Goal: Task Accomplishment & Management: Manage account settings

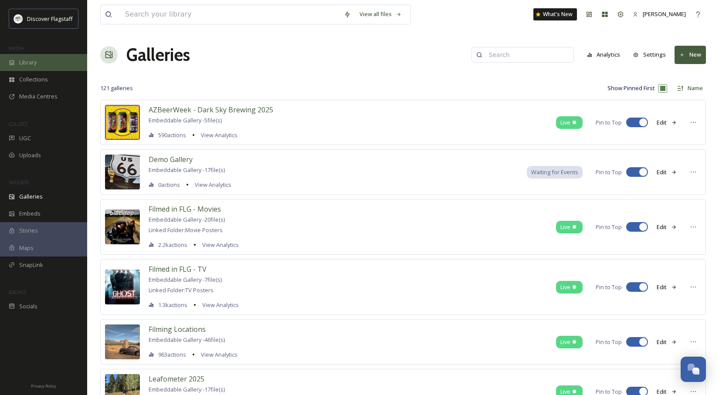
click at [25, 61] on span "Library" at bounding box center [27, 62] width 17 height 8
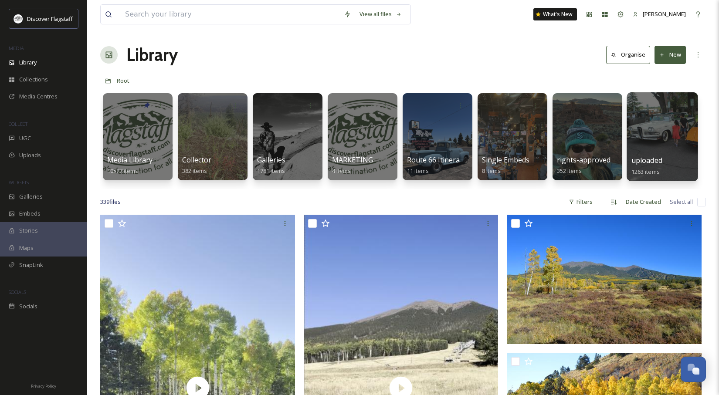
click at [653, 161] on span "uploaded" at bounding box center [646, 160] width 31 height 10
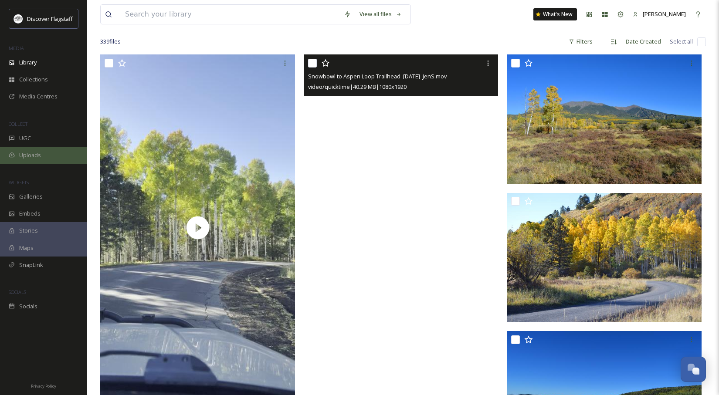
scroll to position [153, 0]
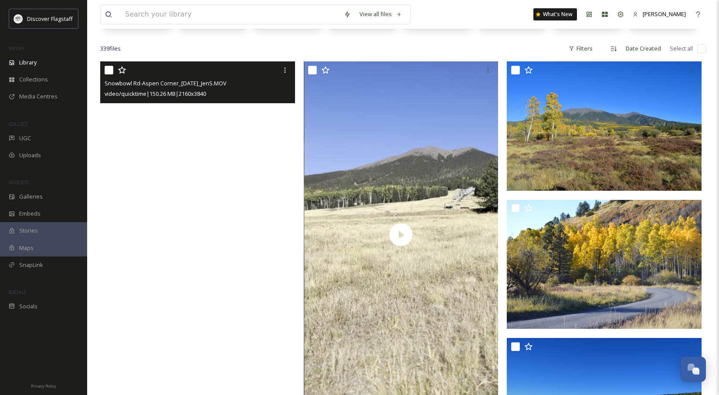
click at [203, 253] on video "Snowbowl Rd-Aspen Corner_10.7.25_JenS.MOV" at bounding box center [197, 234] width 195 height 346
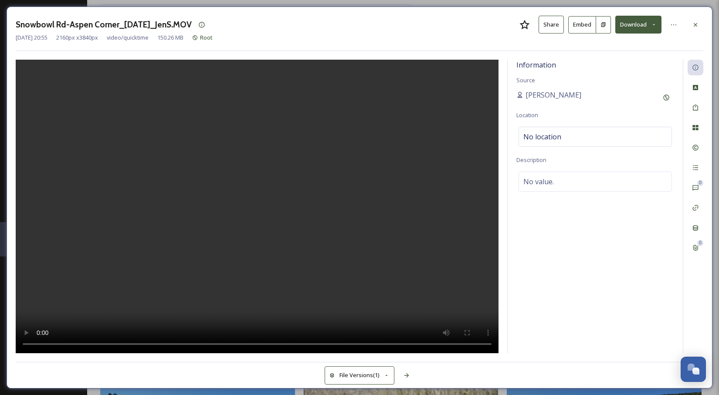
click at [695, 24] on icon at bounding box center [694, 24] width 3 height 3
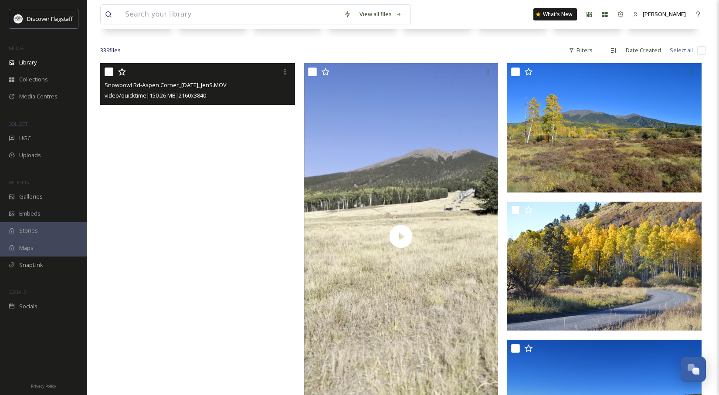
scroll to position [150, 0]
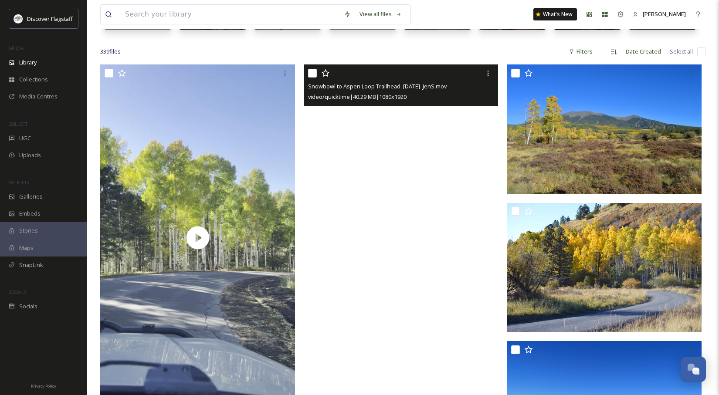
click at [407, 240] on video "Snowbowl to Aspen Loop Trailhead_10.7.25_JenS.mov" at bounding box center [401, 237] width 195 height 346
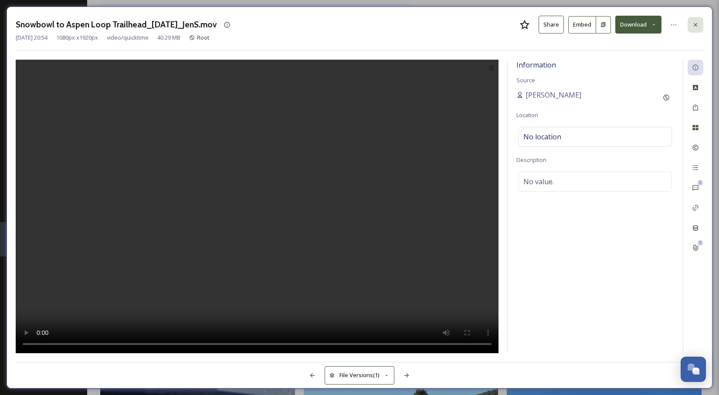
click at [694, 22] on icon at bounding box center [695, 24] width 7 height 7
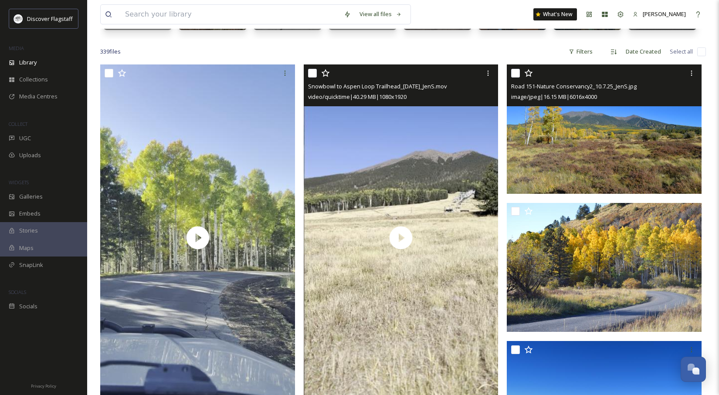
click at [515, 71] on input "checkbox" at bounding box center [515, 73] width 9 height 9
checkbox input "true"
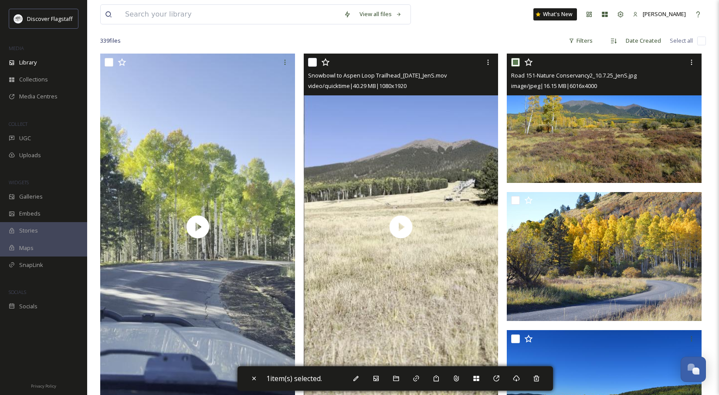
scroll to position [158, 0]
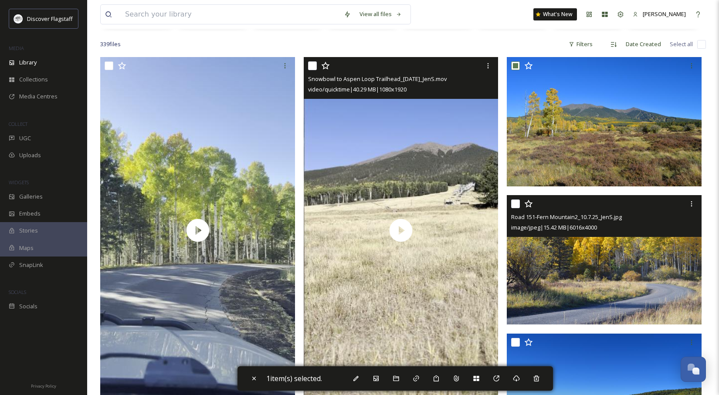
click at [518, 206] on input "checkbox" at bounding box center [515, 203] width 9 height 9
checkbox input "true"
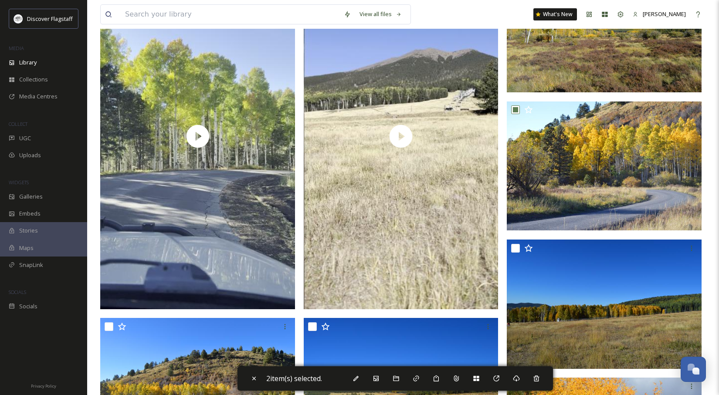
scroll to position [252, 0]
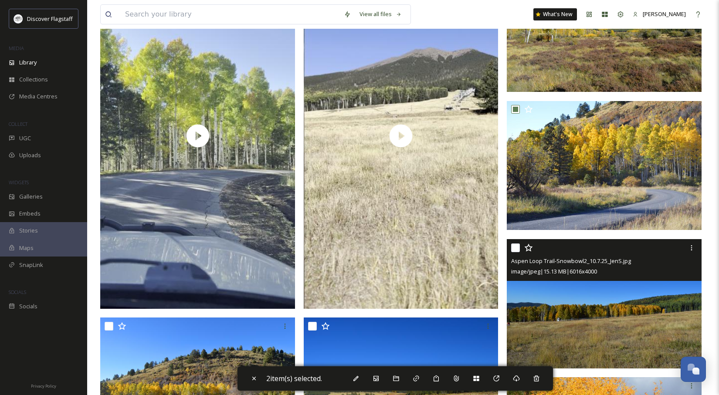
click at [515, 247] on input "checkbox" at bounding box center [515, 247] width 9 height 9
checkbox input "true"
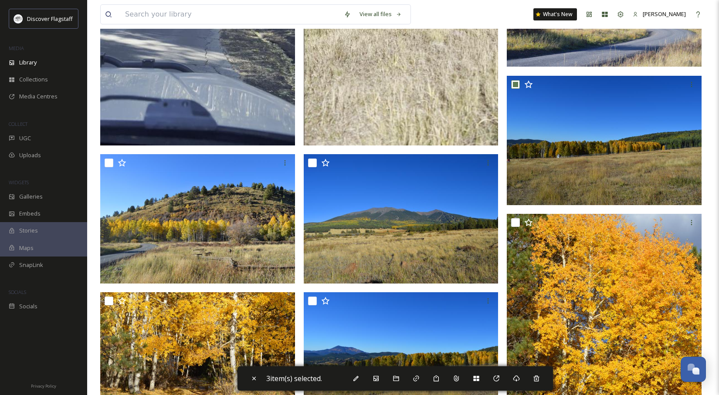
scroll to position [416, 0]
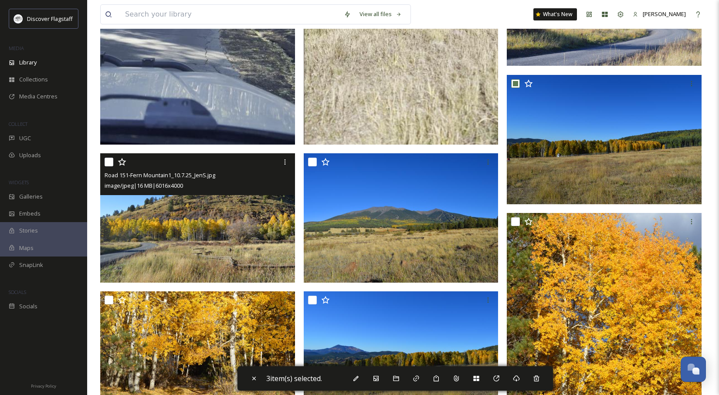
click at [108, 162] on input "checkbox" at bounding box center [109, 162] width 9 height 9
checkbox input "true"
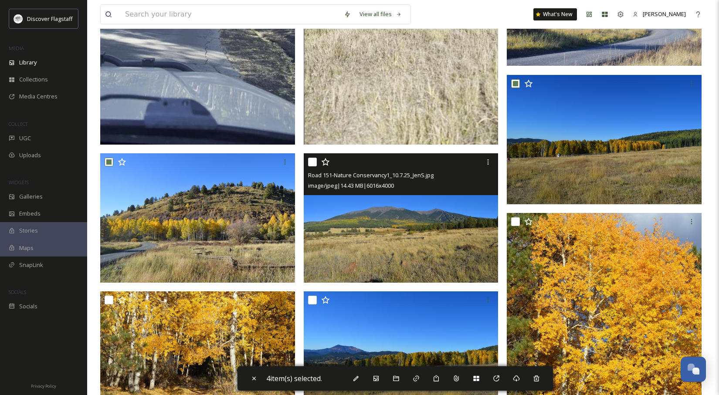
click at [313, 163] on input "checkbox" at bounding box center [312, 162] width 9 height 9
checkbox input "true"
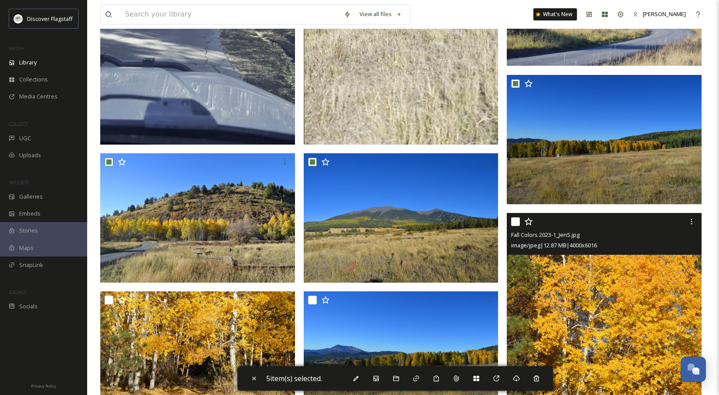
click at [518, 222] on input "checkbox" at bounding box center [515, 221] width 9 height 9
checkbox input "true"
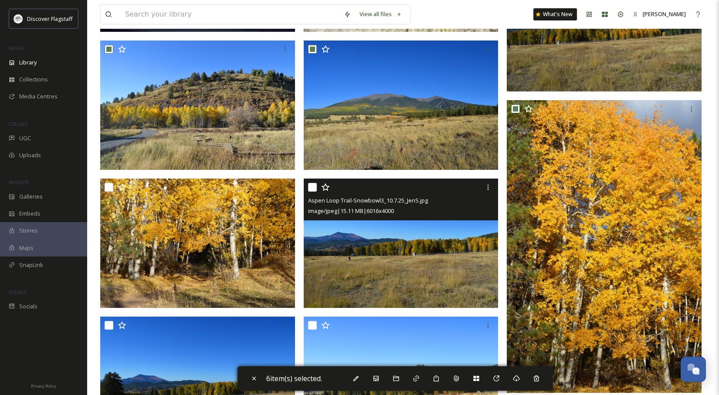
scroll to position [532, 0]
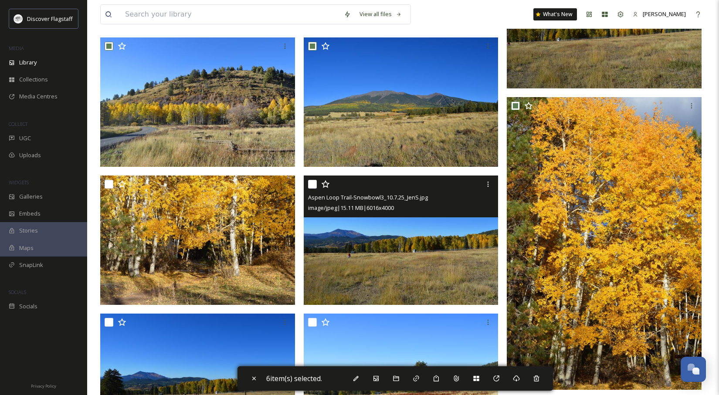
click at [312, 185] on input "checkbox" at bounding box center [312, 184] width 9 height 9
checkbox input "true"
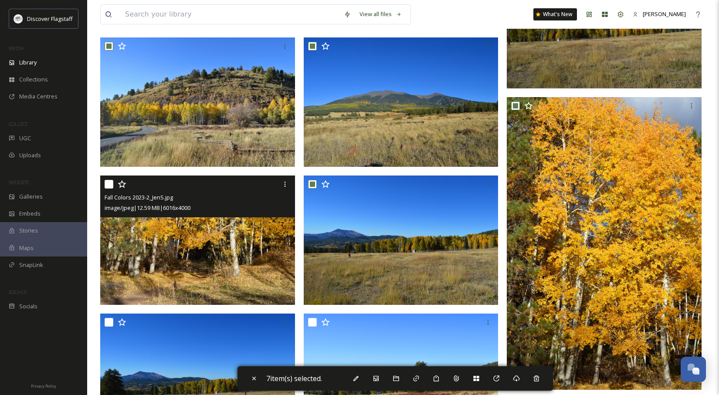
drag, startPoint x: 107, startPoint y: 183, endPoint x: 138, endPoint y: 197, distance: 33.9
click at [107, 183] on input "checkbox" at bounding box center [109, 184] width 9 height 9
checkbox input "true"
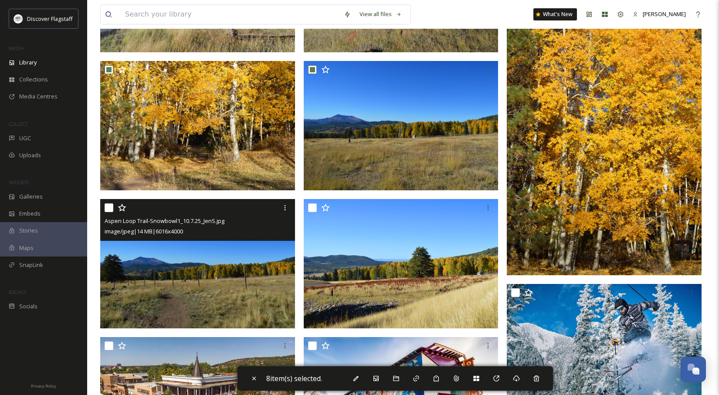
scroll to position [649, 0]
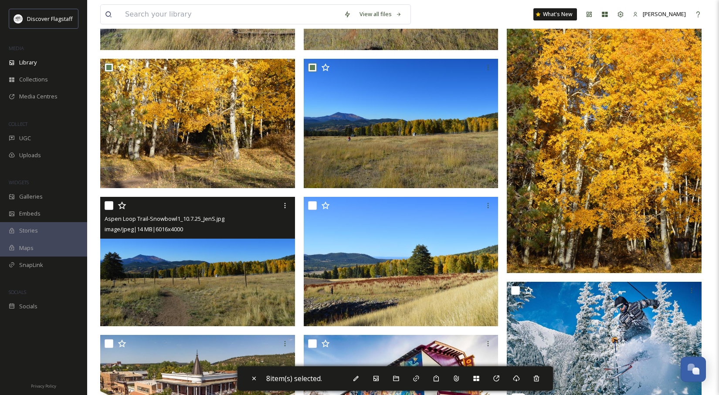
drag, startPoint x: 109, startPoint y: 205, endPoint x: 261, endPoint y: 238, distance: 155.1
click at [109, 205] on input "checkbox" at bounding box center [109, 205] width 9 height 9
checkbox input "true"
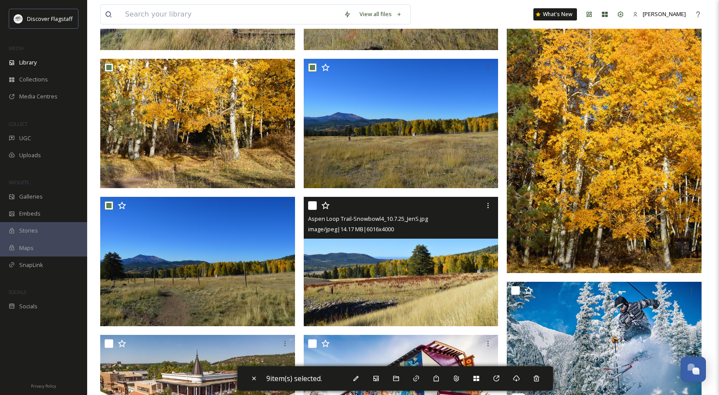
click at [311, 206] on input "checkbox" at bounding box center [312, 205] width 9 height 9
checkbox input "true"
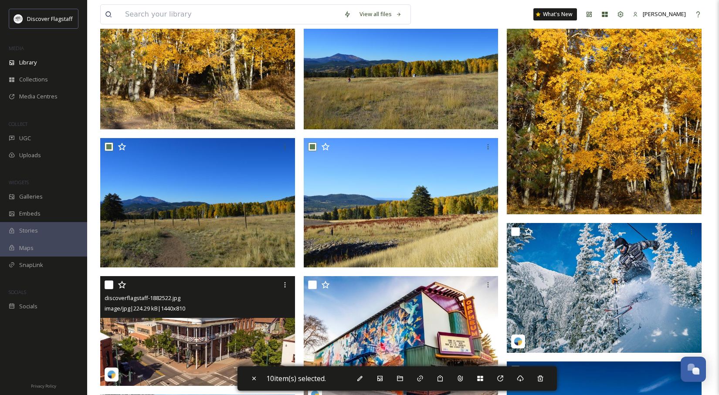
scroll to position [710, 0]
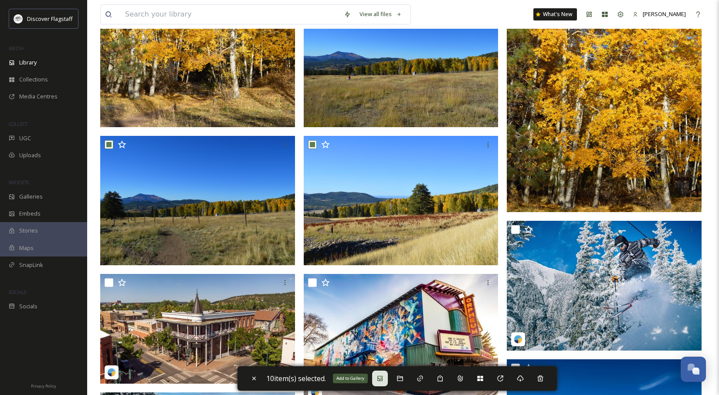
click at [381, 377] on icon at bounding box center [379, 378] width 7 height 7
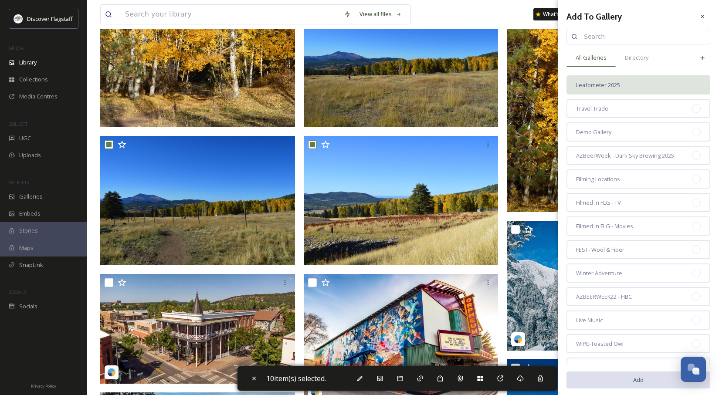
click at [615, 85] on span "Leafometer 2025" at bounding box center [598, 85] width 44 height 8
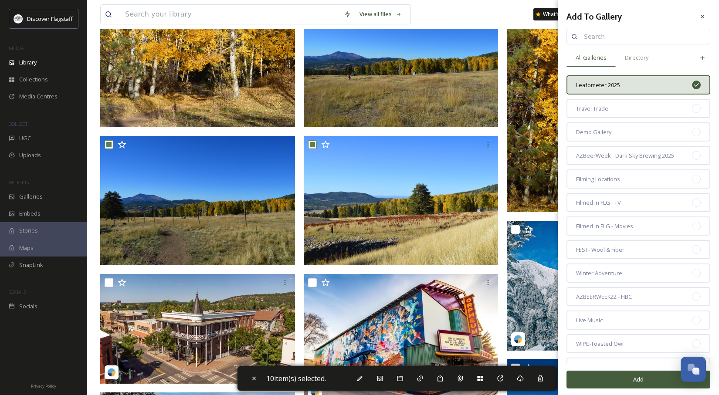
click at [636, 377] on button "Add" at bounding box center [638, 380] width 144 height 18
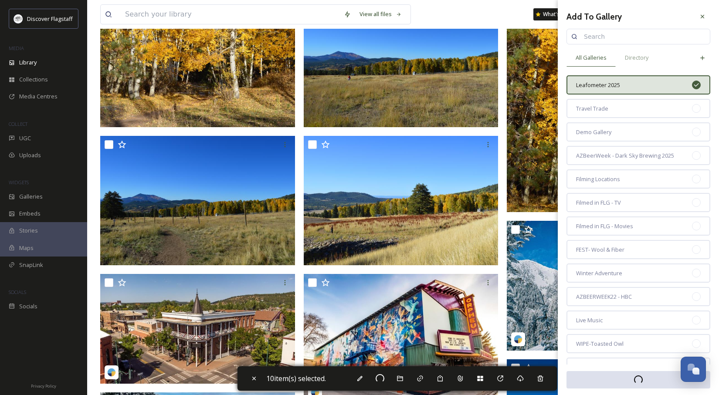
checkbox input "false"
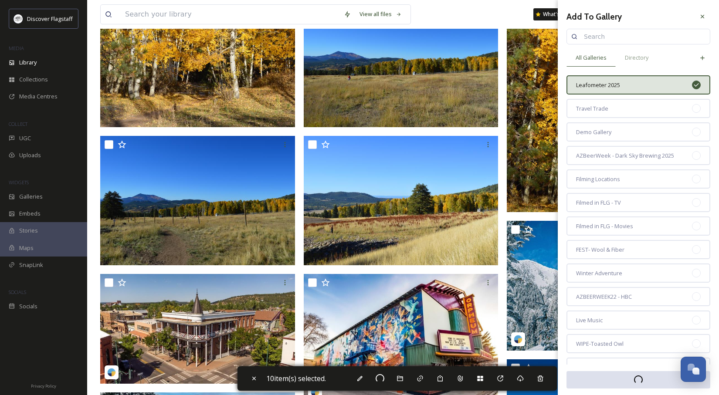
checkbox input "false"
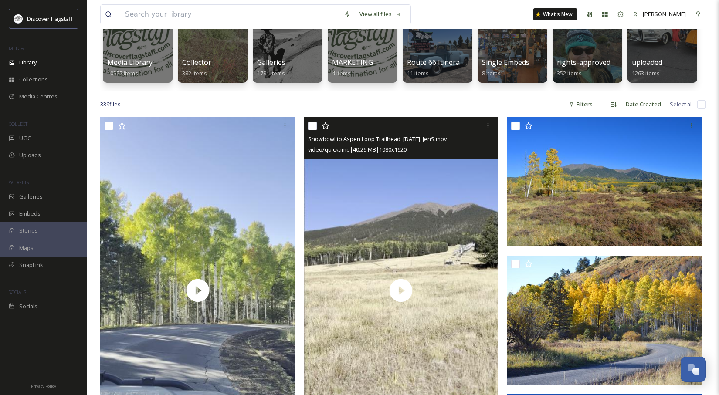
scroll to position [0, 0]
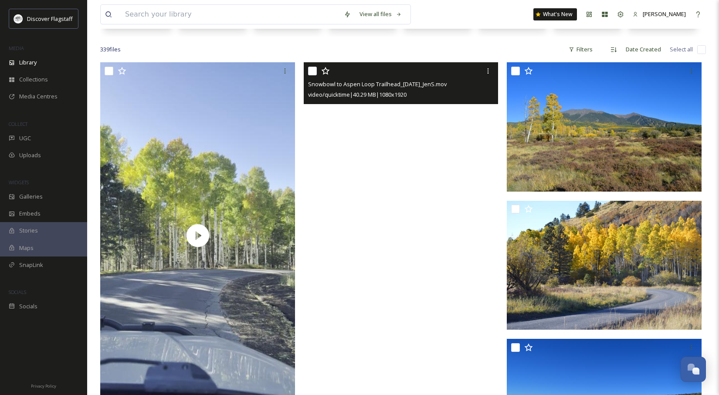
scroll to position [152, 0]
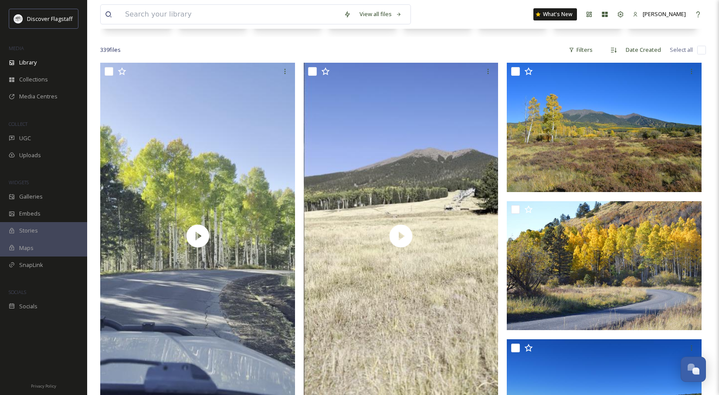
click at [448, 45] on div "339 file s Filters Date Created Select all" at bounding box center [402, 49] width 605 height 17
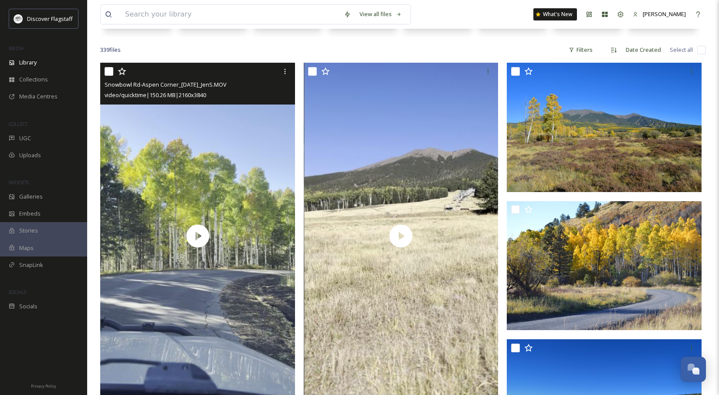
click at [107, 69] on input "checkbox" at bounding box center [109, 71] width 9 height 9
checkbox input "true"
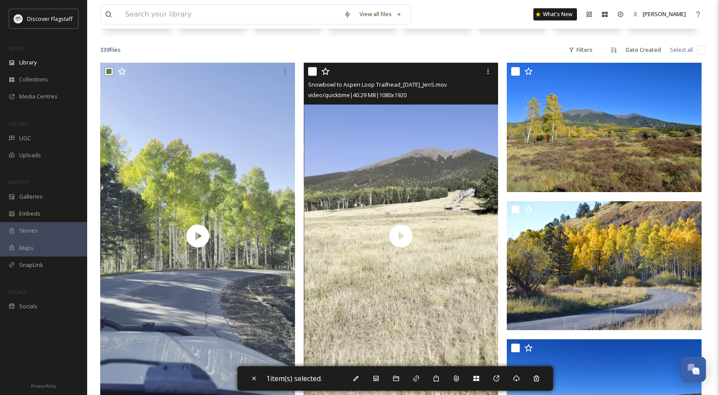
drag, startPoint x: 310, startPoint y: 71, endPoint x: 309, endPoint y: 130, distance: 59.2
click at [310, 71] on input "checkbox" at bounding box center [312, 71] width 9 height 9
checkbox input "true"
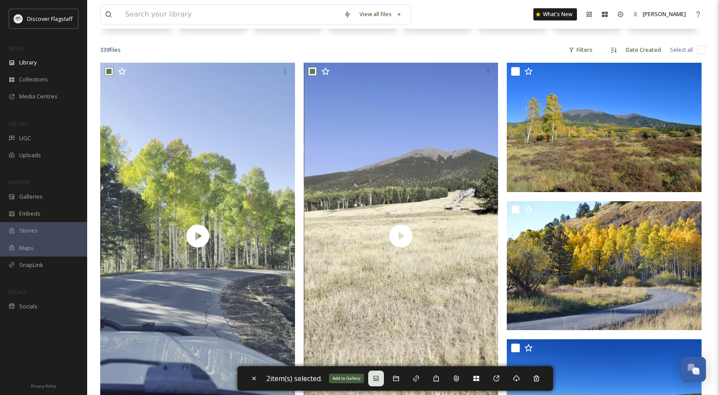
click at [383, 379] on div "Add to Gallery" at bounding box center [376, 379] width 16 height 16
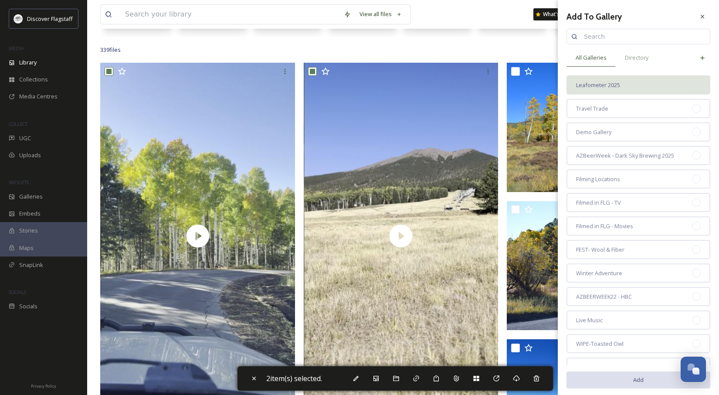
click at [620, 86] on div "Leafometer 2025" at bounding box center [638, 84] width 144 height 19
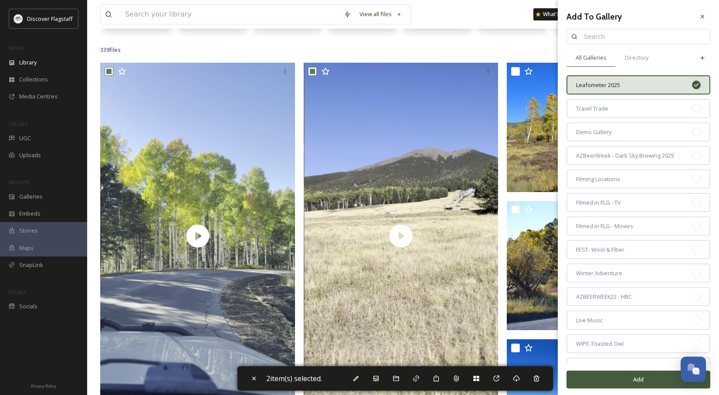
click at [645, 380] on button "Add" at bounding box center [638, 380] width 144 height 18
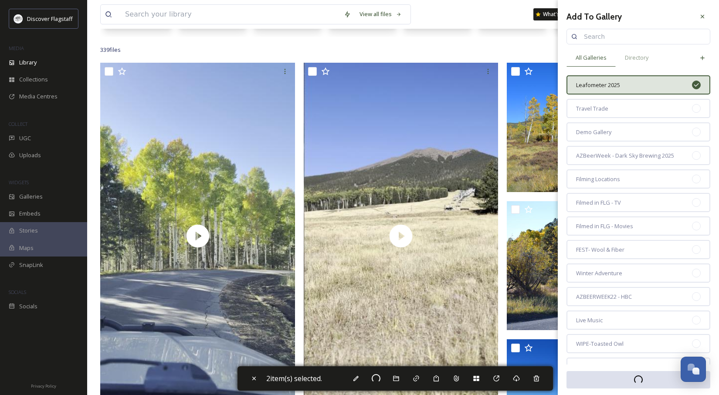
checkbox input "false"
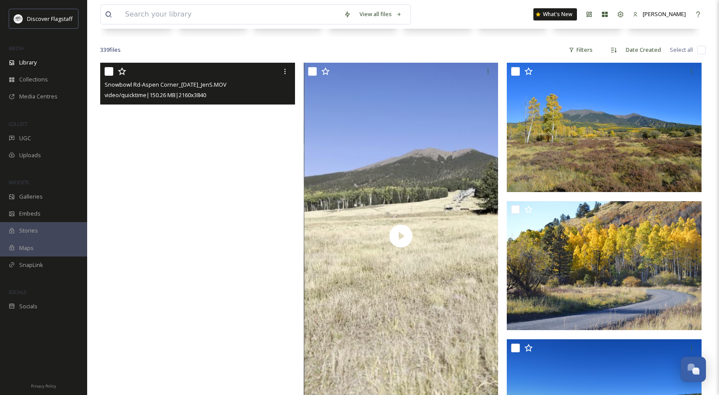
click at [194, 141] on video "Snowbowl Rd-Aspen Corner_10.7.25_JenS.MOV" at bounding box center [197, 236] width 195 height 346
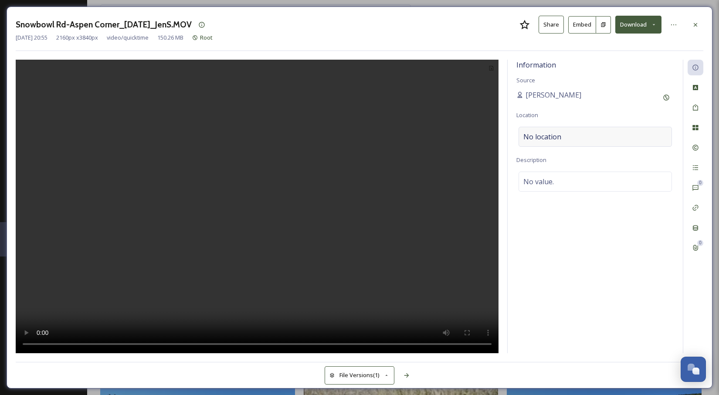
click at [581, 139] on div "No location" at bounding box center [594, 137] width 153 height 20
click at [557, 134] on input at bounding box center [595, 136] width 152 height 19
paste input "Aspen Corner"
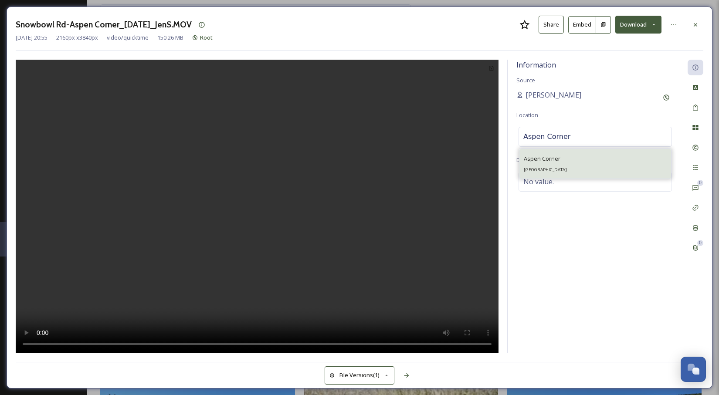
type input "Aspen Corner"
click at [553, 160] on span "Aspen Corner" at bounding box center [542, 159] width 37 height 8
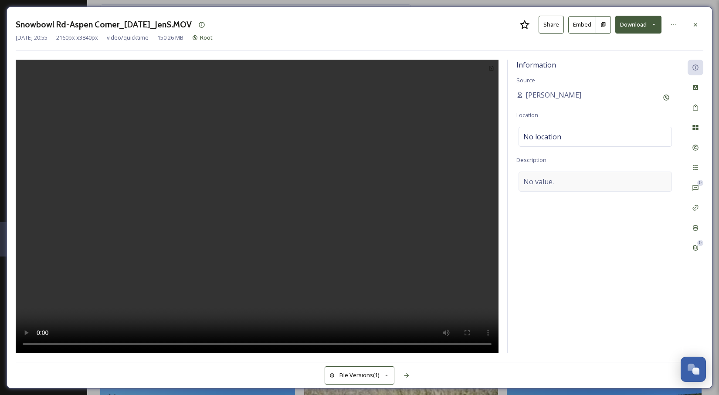
click at [555, 180] on div "No value." at bounding box center [594, 182] width 153 height 20
click at [545, 184] on textarea at bounding box center [595, 208] width 158 height 72
type textarea "[DATE]"
click at [544, 179] on textarea "[DATE]" at bounding box center [595, 208] width 158 height 72
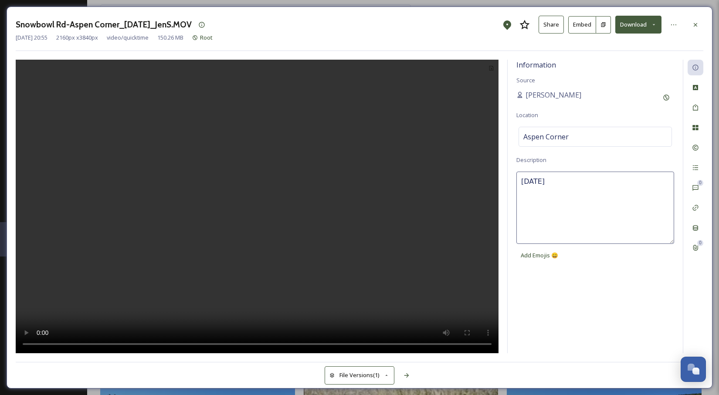
click at [544, 179] on textarea "[DATE]" at bounding box center [595, 208] width 158 height 72
click at [419, 241] on div at bounding box center [257, 207] width 483 height 294
click at [407, 375] on icon at bounding box center [406, 375] width 7 height 7
click at [549, 137] on span "No location" at bounding box center [542, 137] width 38 height 10
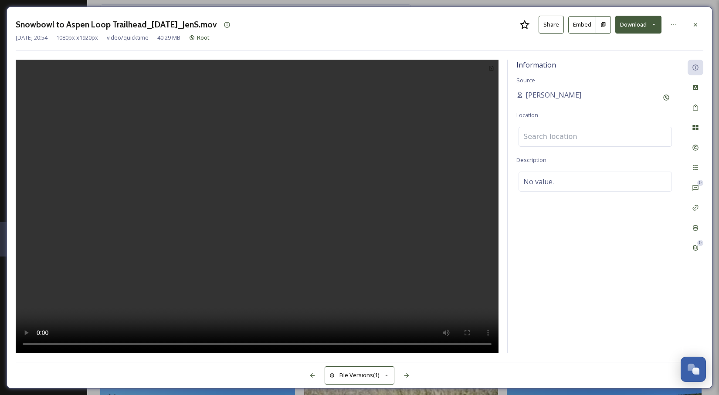
click at [547, 138] on input at bounding box center [595, 136] width 152 height 19
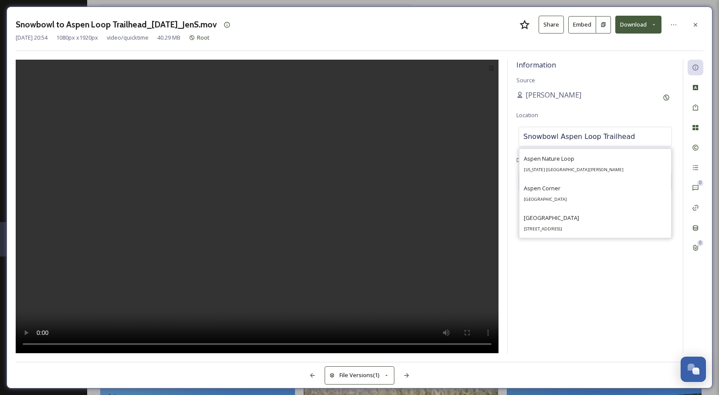
click at [524, 135] on input "Snowbowl Aspen Loop Trailhead" at bounding box center [595, 136] width 152 height 19
type input "AZ Snowbowl Aspen Loop Trailhead"
click at [608, 111] on div "Information Source [PERSON_NAME] Location [GEOGRAPHIC_DATA] Snowbowl [GEOGRAPHI…" at bounding box center [594, 207] width 175 height 294
click at [559, 182] on div "No value." at bounding box center [594, 182] width 153 height 20
click at [554, 182] on textarea at bounding box center [595, 208] width 158 height 72
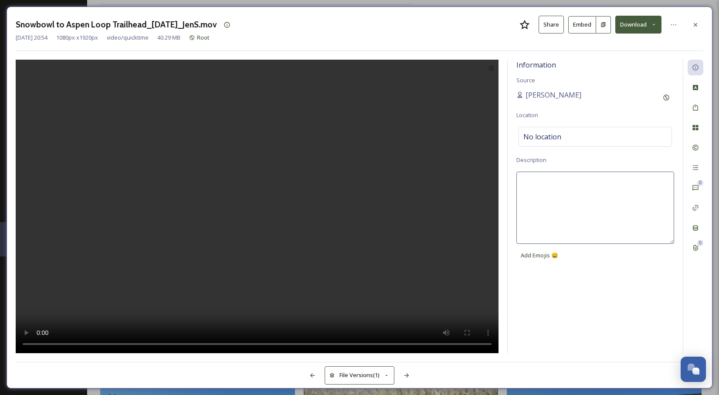
paste textarea "[DATE]"
type textarea "[DATE]"
click at [434, 250] on div at bounding box center [257, 207] width 483 height 294
click at [554, 132] on span "No location" at bounding box center [542, 137] width 38 height 10
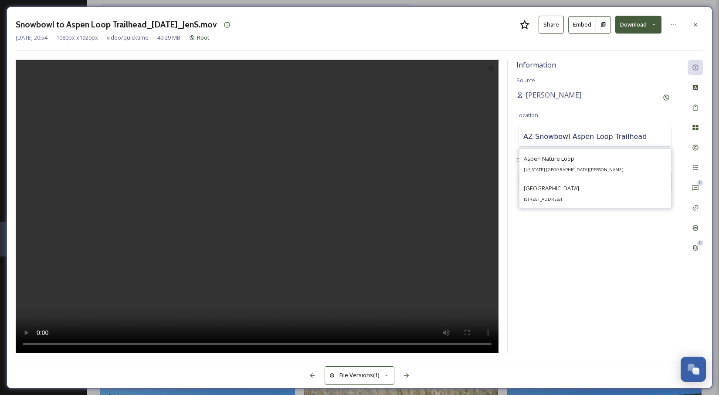
click at [575, 138] on input "AZ Snowbowl Aspen Loop Trailhead" at bounding box center [595, 136] width 152 height 19
drag, startPoint x: 639, startPoint y: 135, endPoint x: 460, endPoint y: 131, distance: 179.5
click at [460, 131] on div "Information Source [PERSON_NAME] Location [GEOGRAPHIC_DATA] Snowbowl [GEOGRAPHI…" at bounding box center [359, 207] width 687 height 294
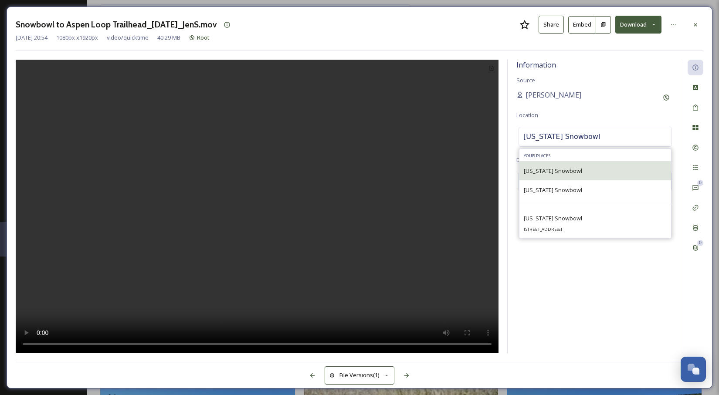
type input "[US_STATE] Snowbowl"
click at [551, 169] on span "[US_STATE] Snowbowl" at bounding box center [553, 171] width 58 height 8
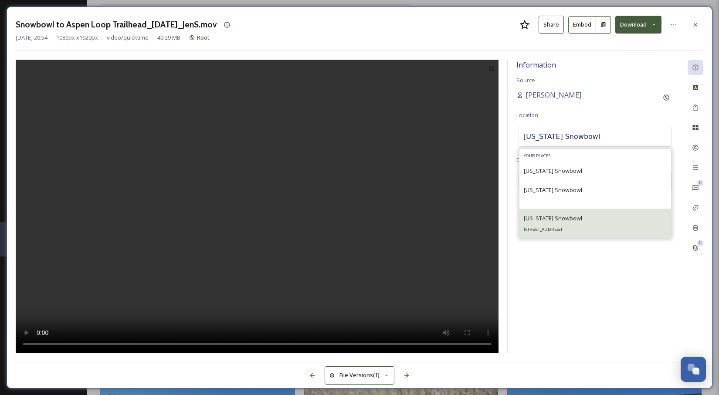
click at [567, 218] on span "[US_STATE] Snowbowl" at bounding box center [553, 218] width 58 height 8
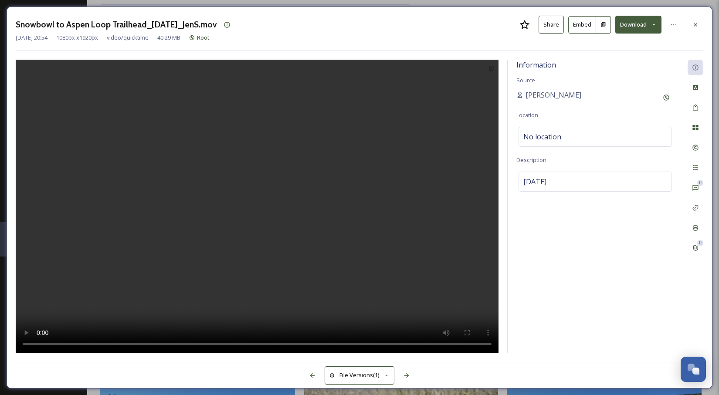
click at [470, 191] on div at bounding box center [257, 207] width 483 height 294
click at [532, 178] on span "[DATE]" at bounding box center [534, 181] width 23 height 10
click at [527, 186] on textarea "[DATE]" at bounding box center [595, 208] width 158 height 72
click at [585, 181] on textarea "[DATE]" at bounding box center [595, 208] width 158 height 72
type textarea "[DATE][GEOGRAPHIC_DATA]"
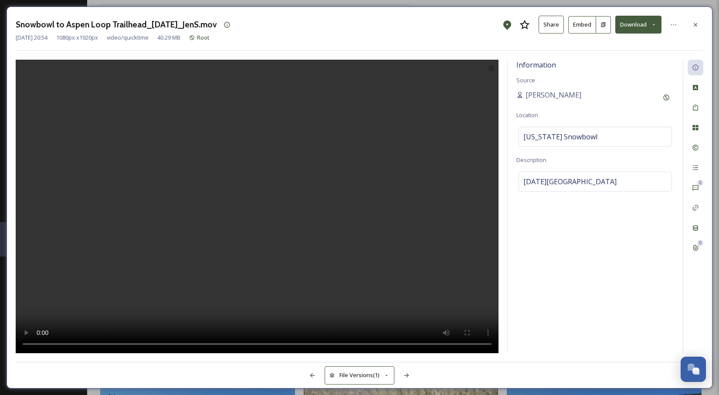
click at [476, 228] on div at bounding box center [257, 207] width 483 height 294
click at [406, 375] on icon at bounding box center [406, 375] width 5 height 4
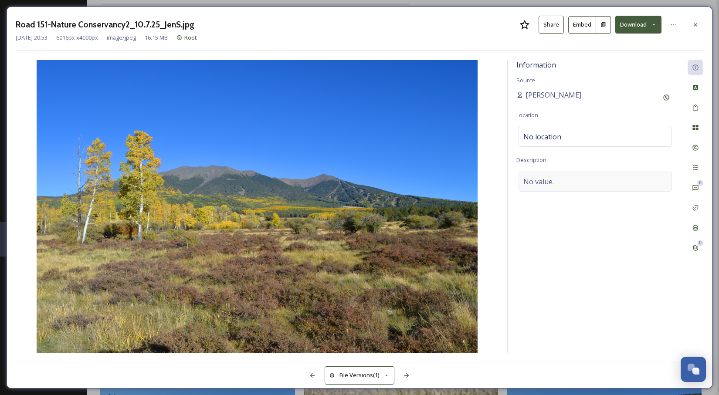
click at [557, 184] on div "No value." at bounding box center [594, 182] width 153 height 20
click at [555, 184] on textarea at bounding box center [595, 208] width 158 height 72
paste textarea "[DATE]"
type textarea "[DATE]"
click at [563, 134] on div "No location" at bounding box center [594, 137] width 153 height 20
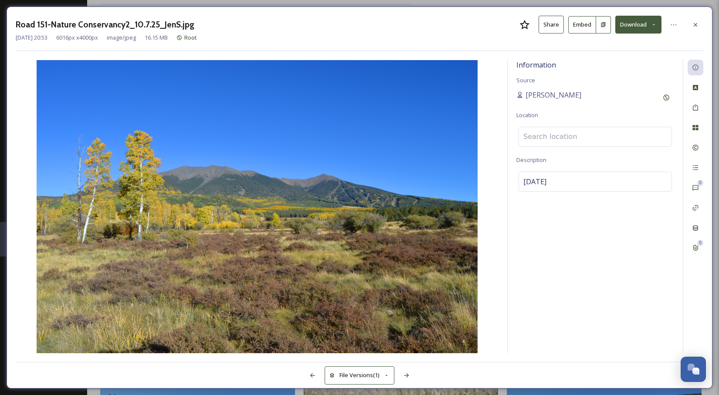
click at [549, 135] on input at bounding box center [595, 136] width 152 height 19
click at [568, 135] on input "Nature Conservancy" at bounding box center [595, 136] width 152 height 19
drag, startPoint x: 568, startPoint y: 135, endPoint x: 576, endPoint y: 147, distance: 13.8
click at [568, 135] on input "Nature Conservancy" at bounding box center [595, 136] width 152 height 19
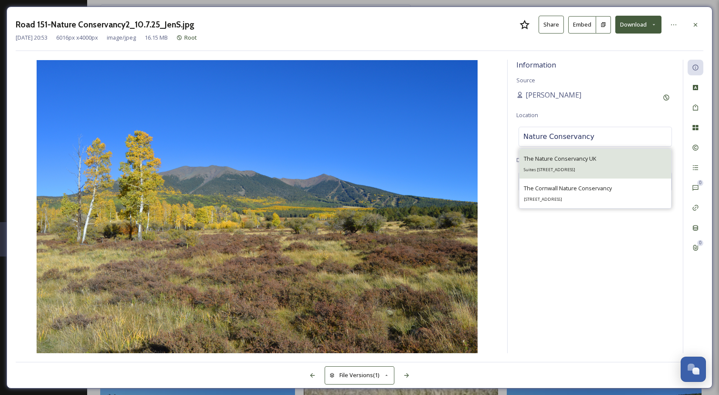
paste input "[PERSON_NAME] Prairie Preserve"
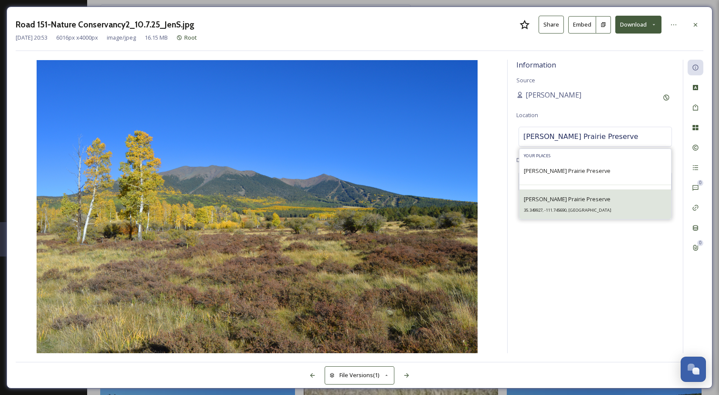
type input "[PERSON_NAME] Prairie Preserve"
click at [565, 200] on span "[PERSON_NAME] Prairie Preserve" at bounding box center [567, 199] width 87 height 8
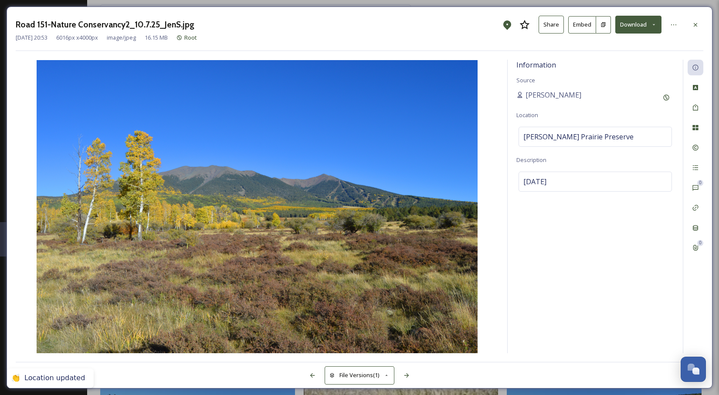
click at [509, 270] on div "Information Source [PERSON_NAME] Location [PERSON_NAME][GEOGRAPHIC_DATA] Preser…" at bounding box center [594, 207] width 175 height 294
click at [404, 375] on icon at bounding box center [406, 375] width 7 height 7
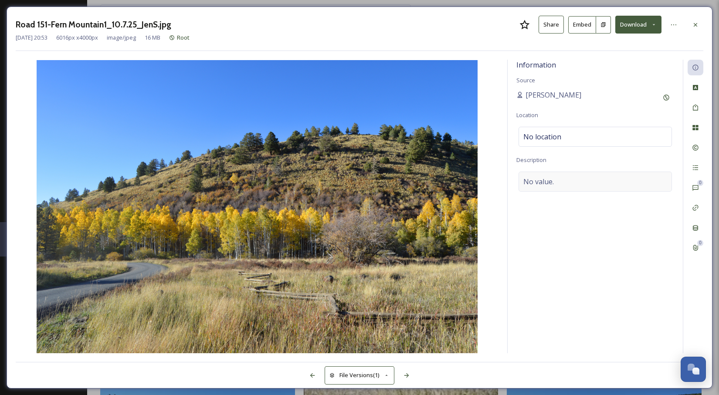
click at [543, 180] on span "No value." at bounding box center [538, 181] width 30 height 10
click at [542, 182] on textarea at bounding box center [595, 208] width 158 height 72
paste textarea "[PERSON_NAME] Prairie Preserve"
click at [547, 177] on textarea "[PERSON_NAME] Prairie Preserve" at bounding box center [595, 208] width 158 height 72
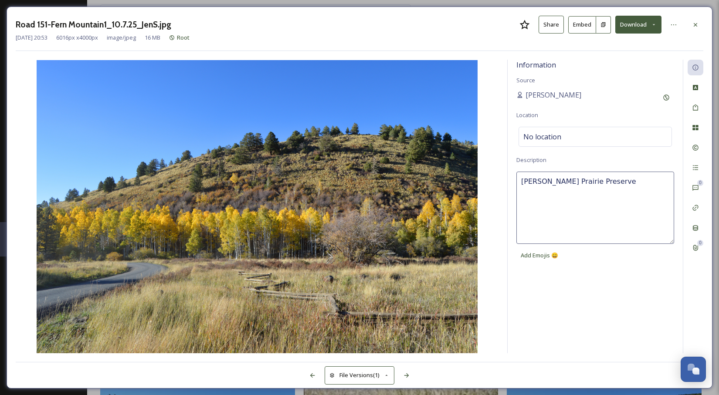
click at [550, 176] on textarea "[PERSON_NAME] Prairie Preserve" at bounding box center [595, 208] width 158 height 72
type textarea "[DATE]"
click at [536, 181] on textarea "[DATE]" at bounding box center [595, 208] width 158 height 72
click at [537, 182] on textarea "[DATE]" at bounding box center [595, 208] width 158 height 72
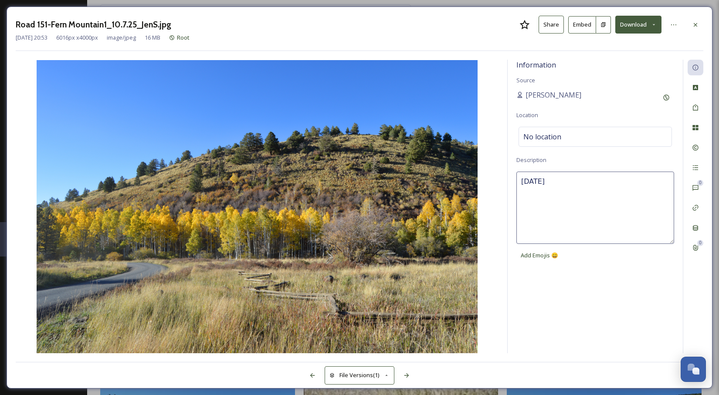
click at [499, 213] on div "Information Source [PERSON_NAME] Location No location Description [DATE] Add Em…" at bounding box center [359, 207] width 687 height 294
click at [556, 135] on span "No location" at bounding box center [542, 137] width 38 height 10
click at [554, 135] on input at bounding box center [595, 136] width 152 height 19
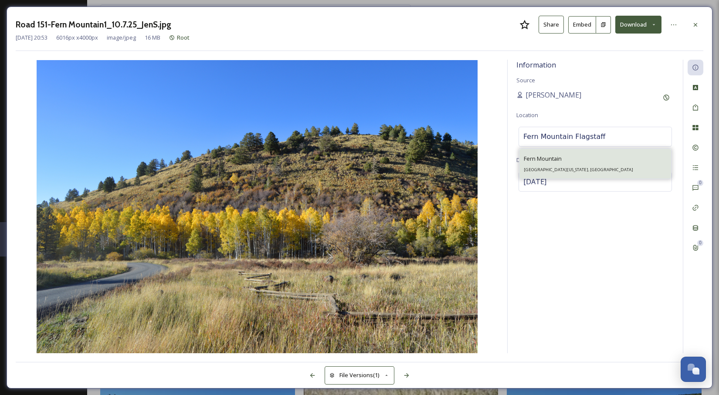
type input "Fern Mountain Flagstaff"
click at [548, 157] on span "Fern Mountain" at bounding box center [543, 159] width 38 height 8
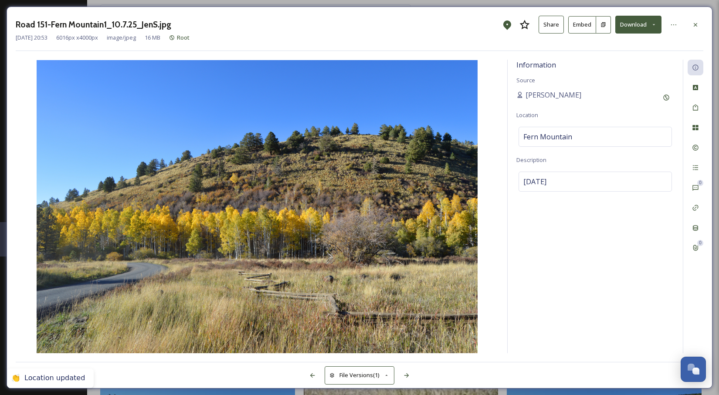
click at [487, 196] on img at bounding box center [257, 206] width 483 height 293
click at [409, 373] on icon at bounding box center [406, 375] width 7 height 7
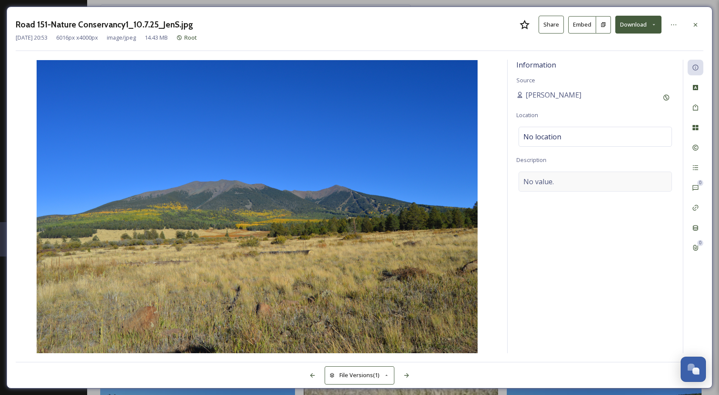
click at [570, 182] on div "No value." at bounding box center [594, 182] width 153 height 20
click at [558, 182] on textarea at bounding box center [595, 208] width 158 height 72
paste textarea "[DATE]"
type textarea "[DATE]"
click at [497, 218] on img at bounding box center [257, 206] width 483 height 293
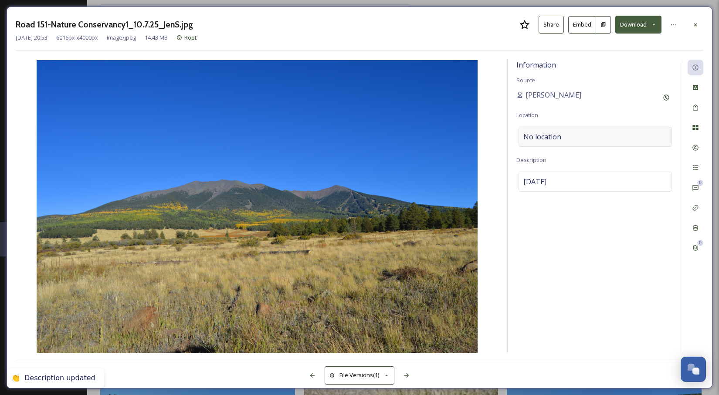
click at [567, 137] on div "No location" at bounding box center [594, 137] width 153 height 20
click at [561, 137] on input at bounding box center [595, 136] width 152 height 19
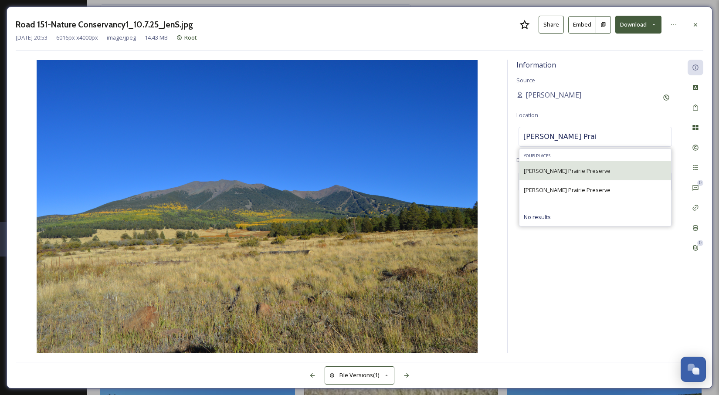
type input "[PERSON_NAME] Prai"
click at [557, 170] on span "[PERSON_NAME] Prairie Preserve" at bounding box center [567, 171] width 87 height 8
click at [555, 167] on span "[PERSON_NAME] Prairie Preserve" at bounding box center [567, 171] width 87 height 8
click at [568, 171] on span "[PERSON_NAME] Prairie Preserve" at bounding box center [567, 171] width 87 height 8
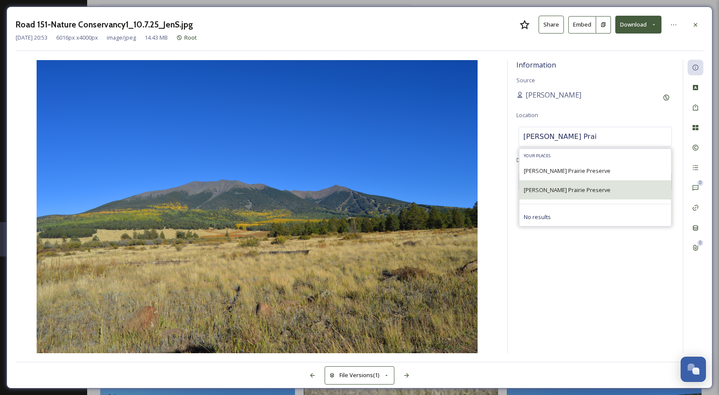
click at [561, 187] on span "[PERSON_NAME] Prairie Preserve" at bounding box center [567, 190] width 87 height 8
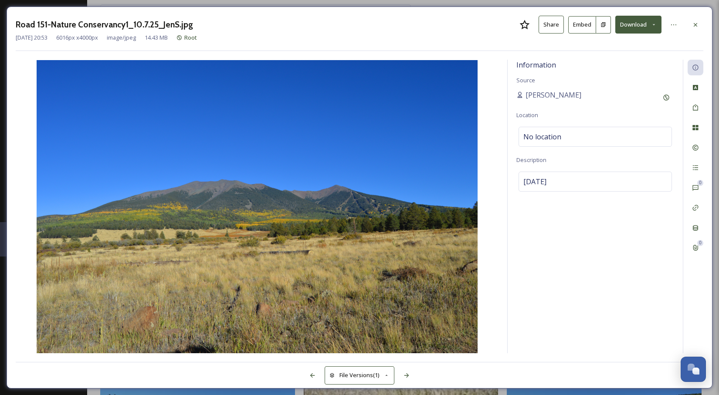
click at [497, 280] on img at bounding box center [257, 206] width 483 height 293
click at [406, 378] on icon at bounding box center [406, 375] width 7 height 7
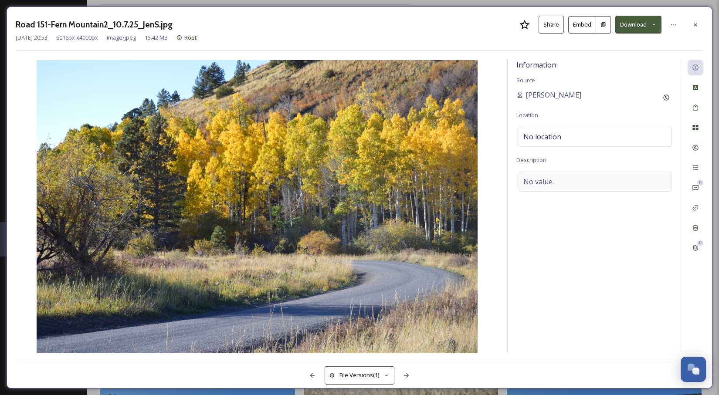
click at [550, 181] on span "No value." at bounding box center [538, 181] width 30 height 10
click at [545, 182] on textarea at bounding box center [595, 208] width 158 height 72
paste textarea "[DATE]"
type textarea "[DATE]"
click at [497, 216] on img at bounding box center [257, 206] width 483 height 293
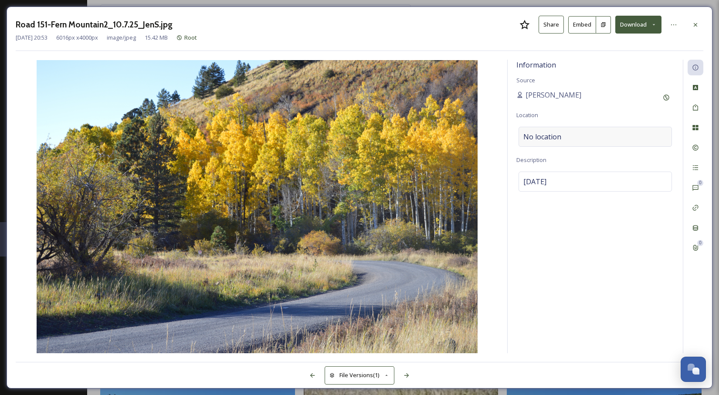
click at [574, 136] on div "No location" at bounding box center [594, 137] width 153 height 20
click at [574, 136] on input at bounding box center [595, 136] width 152 height 19
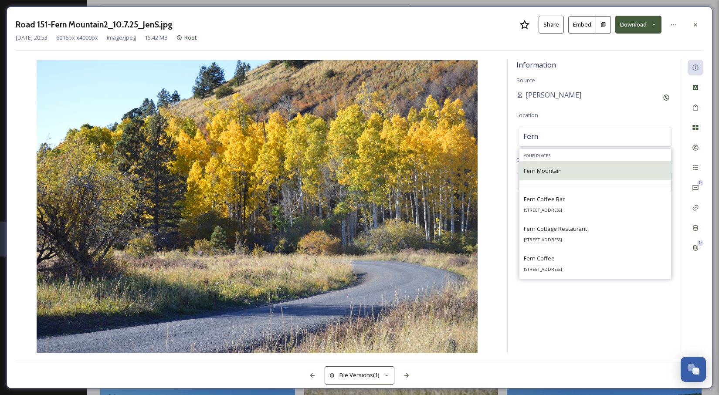
click at [547, 169] on span "Fern Mountain" at bounding box center [543, 171] width 38 height 8
click at [564, 179] on div "Fern Mountain" at bounding box center [595, 170] width 152 height 19
click at [564, 174] on div "Fern Mountain" at bounding box center [595, 170] width 152 height 19
click at [560, 138] on input "Fern" at bounding box center [595, 136] width 152 height 19
type input "Fern Mountain"
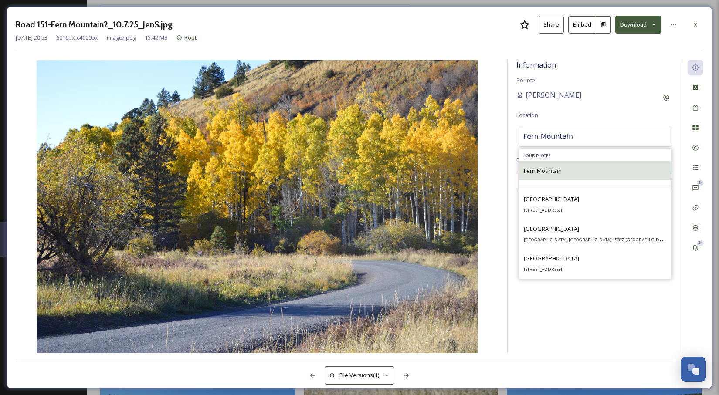
click at [546, 175] on div "Fern Mountain" at bounding box center [543, 171] width 38 height 10
click at [554, 170] on span "Fern Mountain" at bounding box center [543, 171] width 38 height 8
click at [545, 172] on span "Fern Mountain" at bounding box center [543, 171] width 38 height 8
click at [536, 171] on span "Fern Mountain" at bounding box center [543, 171] width 38 height 8
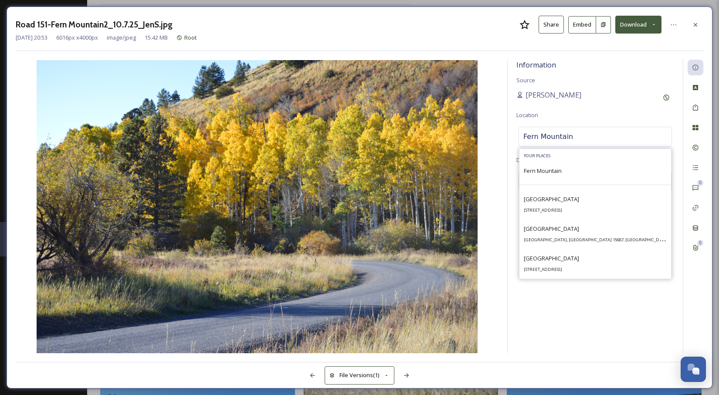
click at [501, 208] on div "Information Source [PERSON_NAME] Location [GEOGRAPHIC_DATA] Your Places [GEOGRA…" at bounding box center [359, 207] width 687 height 294
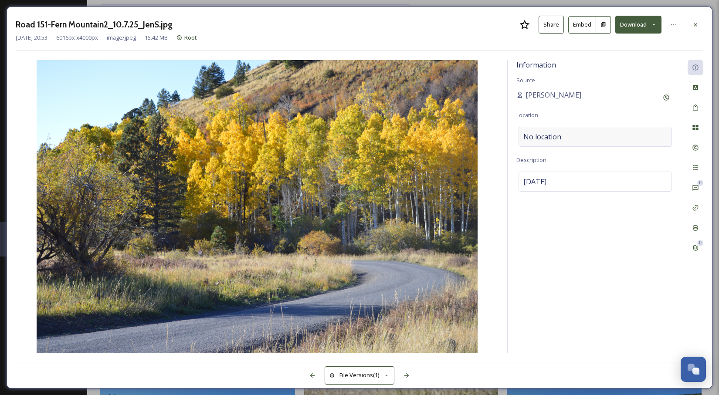
click at [561, 138] on div "No location" at bounding box center [594, 137] width 153 height 20
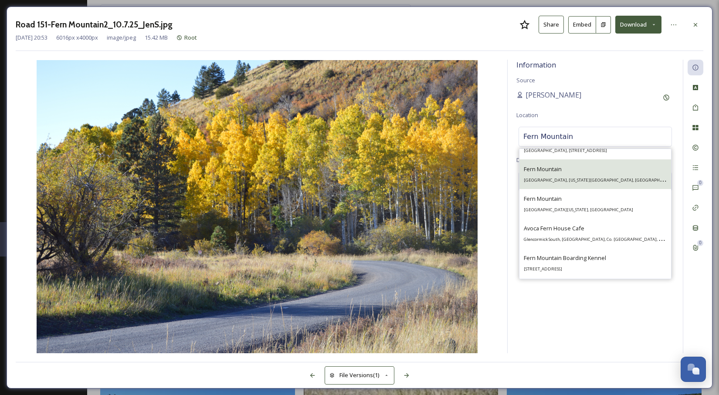
scroll to position [142, 0]
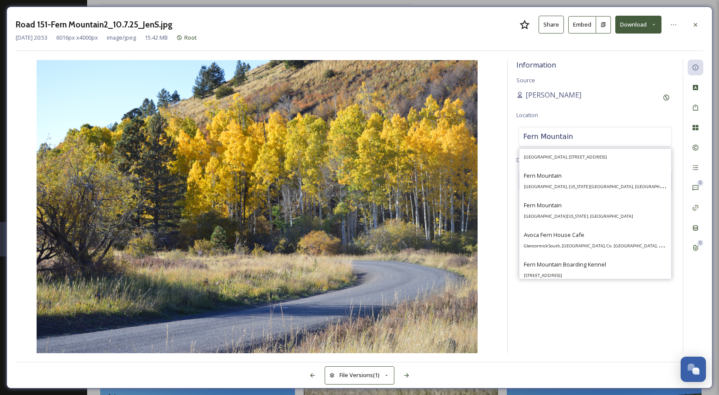
click at [578, 136] on input "Fern Mountain" at bounding box center [595, 136] width 152 height 19
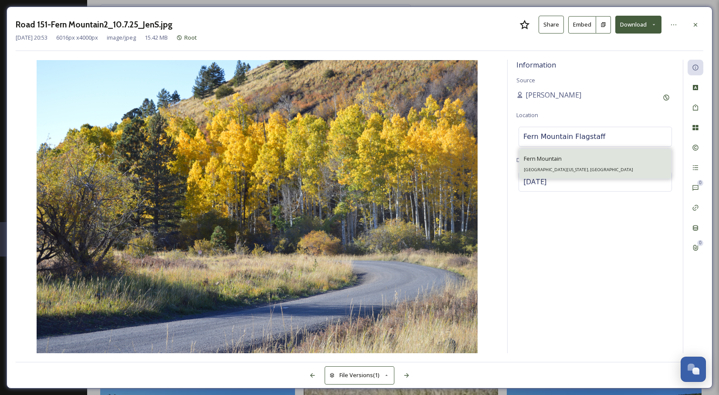
type input "Fern Mountain Flagstaff"
click at [550, 164] on div "[GEOGRAPHIC_DATA][US_STATE], [GEOGRAPHIC_DATA]" at bounding box center [578, 163] width 109 height 21
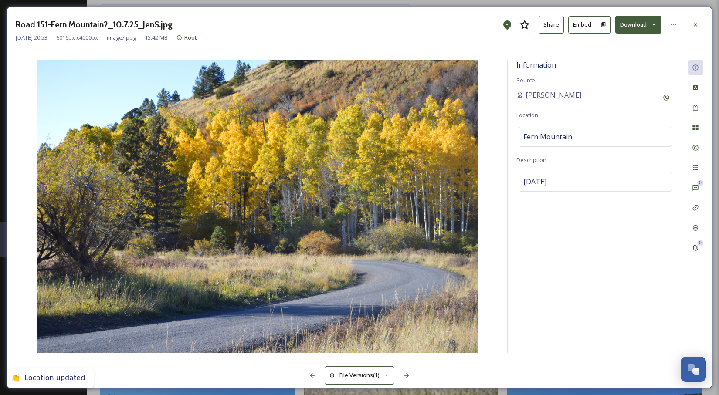
click at [495, 263] on img at bounding box center [257, 206] width 483 height 293
click at [406, 374] on icon at bounding box center [406, 375] width 5 height 4
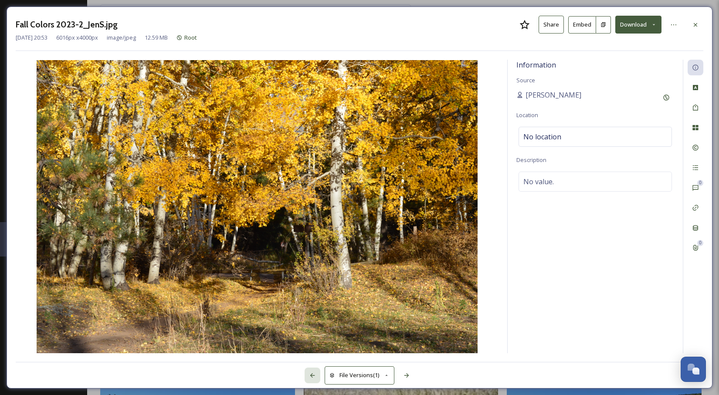
click at [312, 376] on icon at bounding box center [312, 375] width 7 height 7
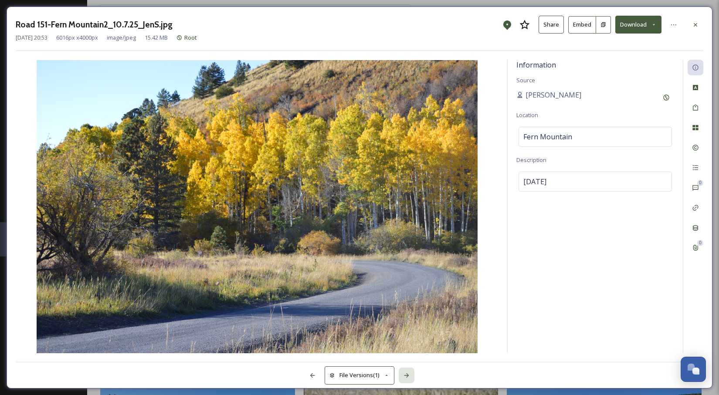
click at [407, 375] on icon at bounding box center [406, 375] width 5 height 4
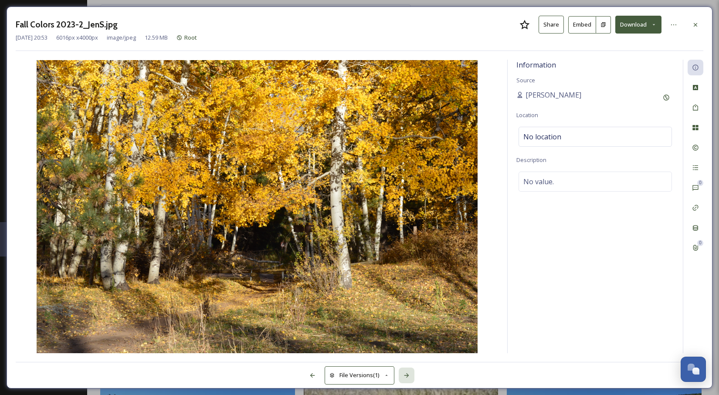
click at [407, 375] on icon at bounding box center [406, 375] width 5 height 4
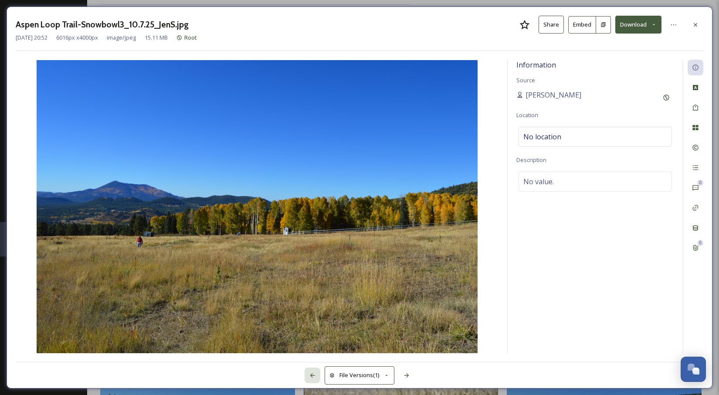
click at [315, 375] on div at bounding box center [312, 376] width 16 height 16
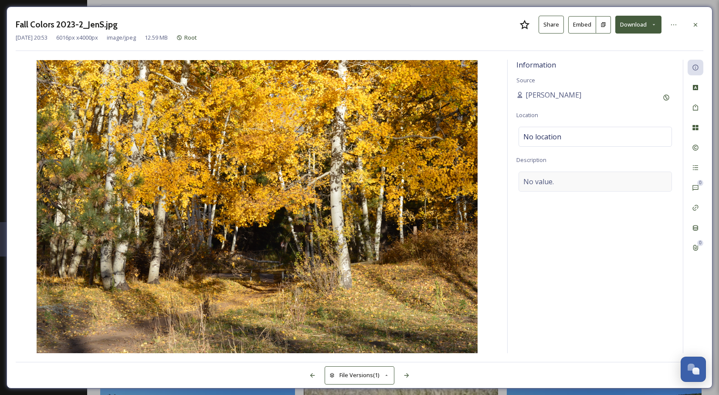
click at [624, 181] on div "No value." at bounding box center [594, 182] width 153 height 20
click at [554, 194] on textarea at bounding box center [595, 208] width 158 height 72
paste textarea "[DATE]"
type textarea "[DATE]"
click at [494, 266] on img at bounding box center [257, 206] width 483 height 293
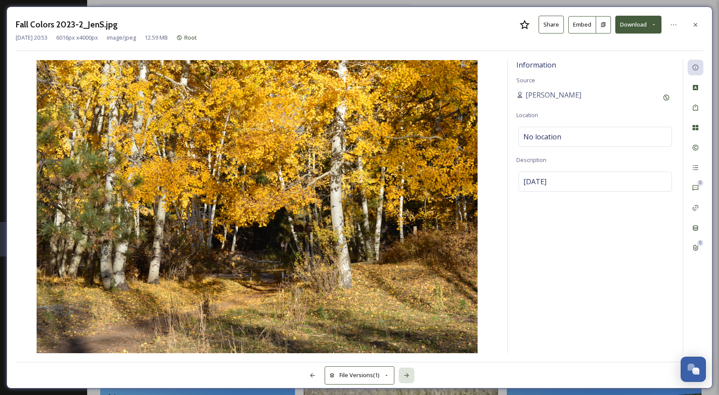
click at [407, 377] on icon at bounding box center [406, 375] width 7 height 7
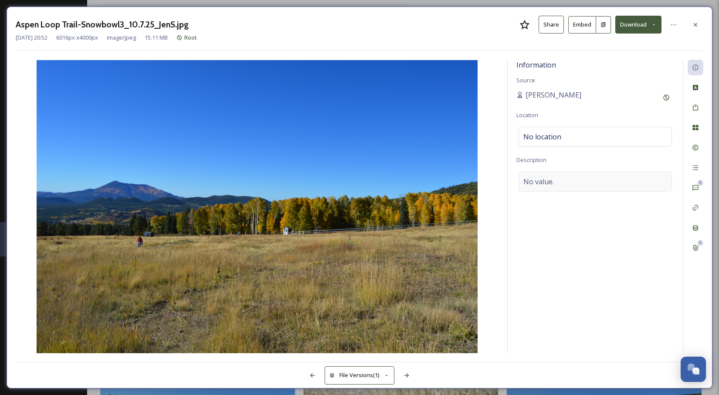
click at [562, 180] on div "No value." at bounding box center [594, 182] width 153 height 20
click at [550, 183] on textarea at bounding box center [595, 208] width 158 height 72
paste textarea "[DATE]"
type textarea "[DATE][GEOGRAPHIC_DATA]"
click at [585, 138] on div "No location" at bounding box center [594, 137] width 153 height 20
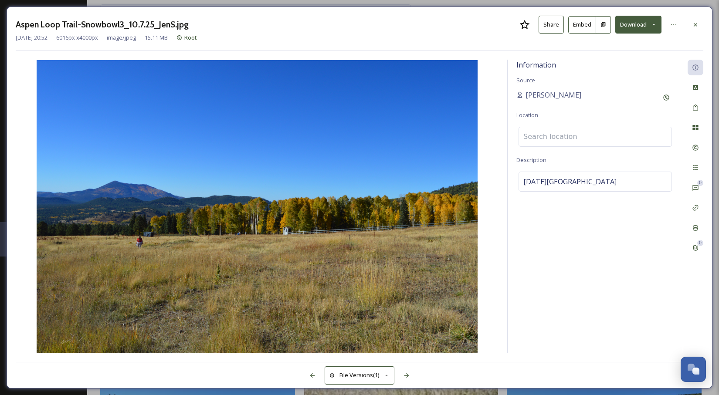
click at [578, 138] on input at bounding box center [595, 136] width 152 height 19
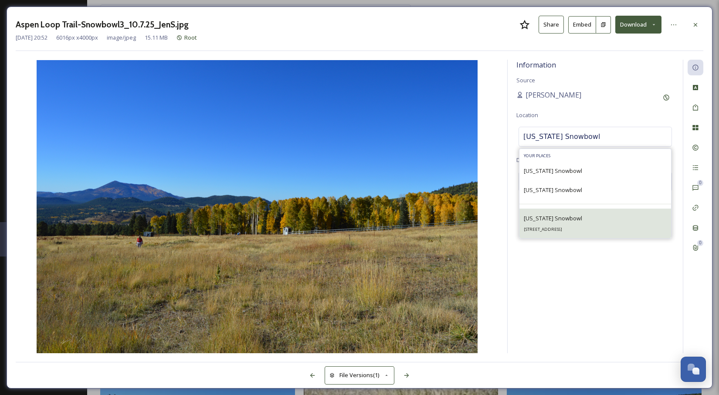
type input "[US_STATE] Snowbowl"
click at [554, 228] on span "[STREET_ADDRESS]" at bounding box center [543, 229] width 38 height 6
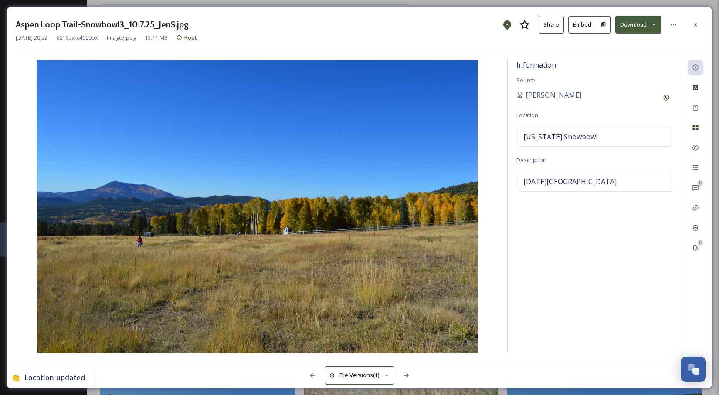
click at [492, 328] on img at bounding box center [257, 206] width 483 height 293
click at [405, 375] on icon at bounding box center [406, 375] width 5 height 4
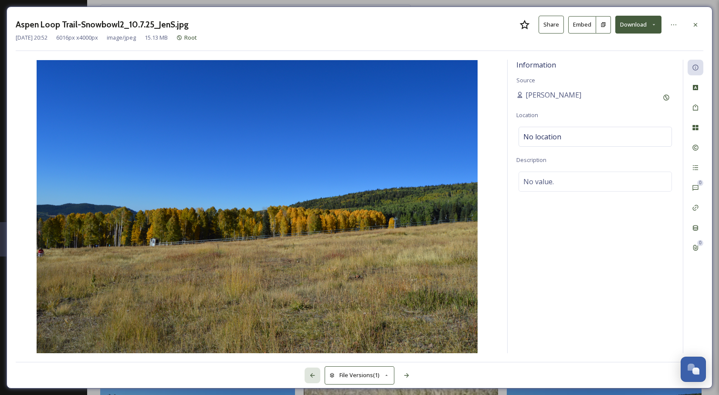
click at [314, 374] on icon at bounding box center [312, 375] width 7 height 7
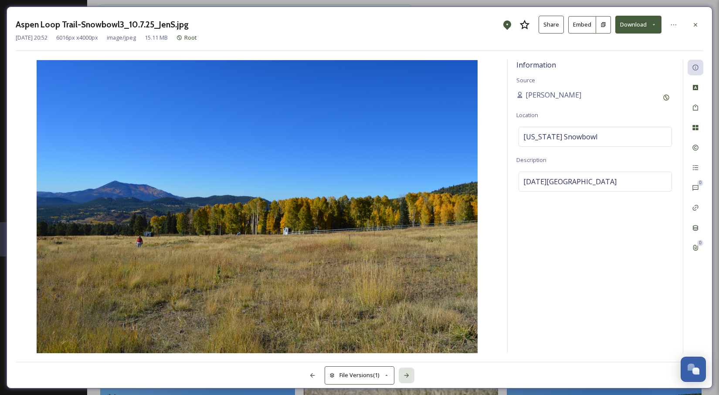
click at [410, 375] on icon at bounding box center [406, 375] width 7 height 7
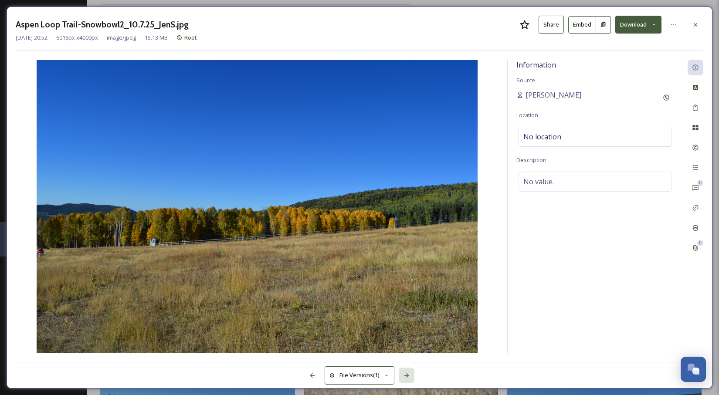
click at [410, 375] on icon at bounding box center [406, 375] width 7 height 7
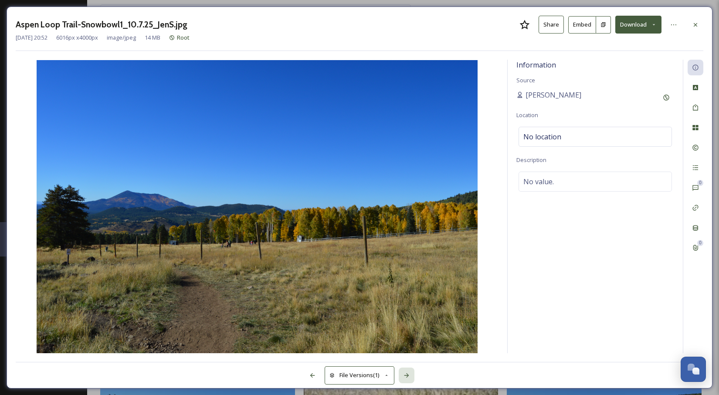
click at [410, 375] on div at bounding box center [407, 376] width 16 height 16
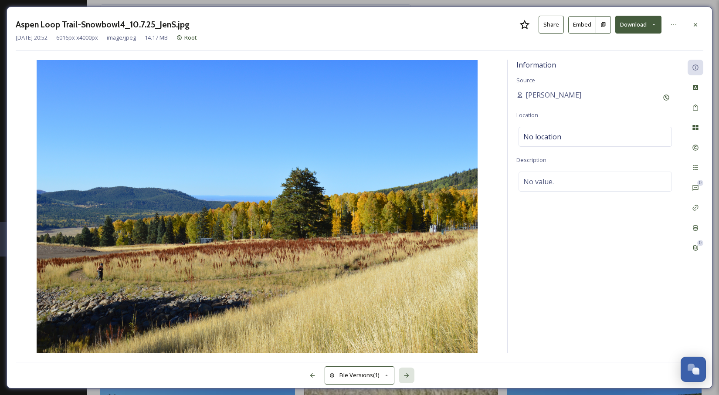
click at [410, 375] on div at bounding box center [407, 376] width 16 height 16
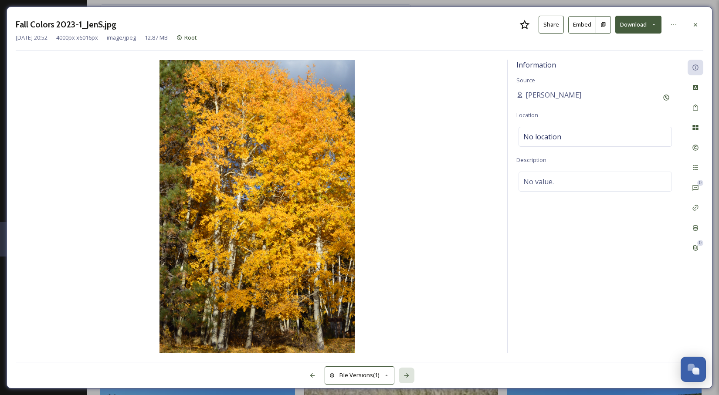
click at [411, 375] on div at bounding box center [407, 376] width 16 height 16
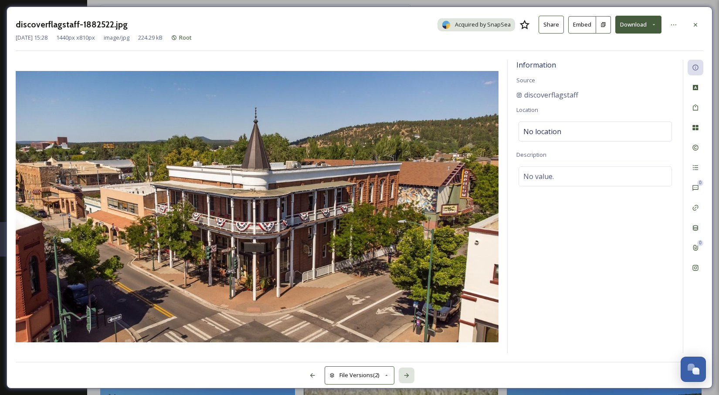
click at [411, 375] on div at bounding box center [407, 376] width 16 height 16
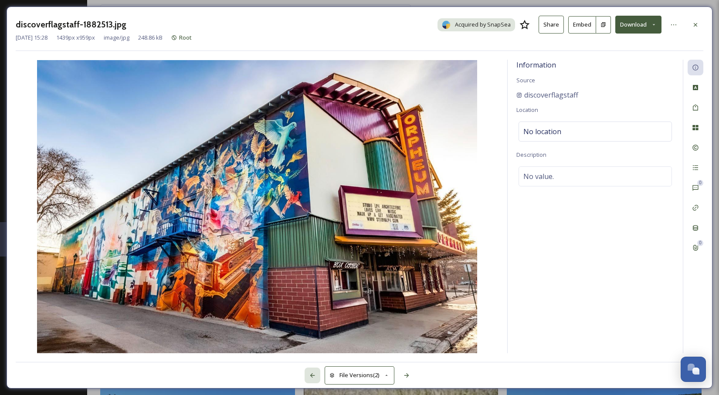
click at [312, 375] on icon at bounding box center [312, 375] width 5 height 4
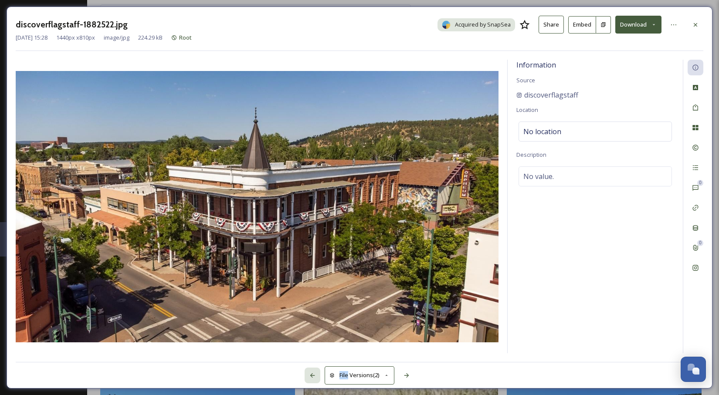
click at [312, 375] on icon at bounding box center [312, 375] width 5 height 4
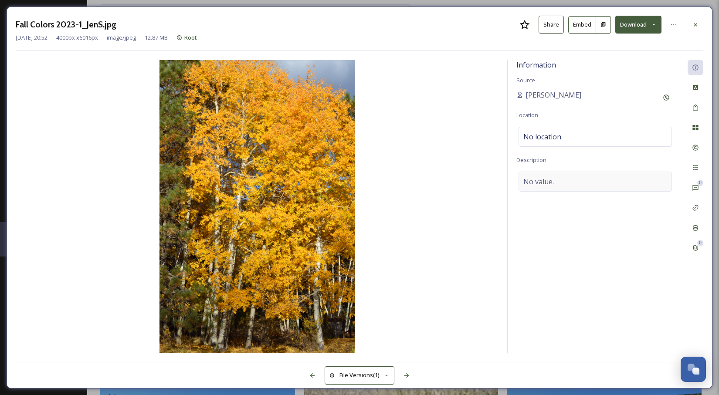
click at [578, 183] on div "No value." at bounding box center [594, 182] width 153 height 20
click at [562, 184] on textarea at bounding box center [595, 208] width 158 height 72
paste textarea "[DATE]"
type textarea "[DATE]"
click at [480, 222] on img at bounding box center [257, 206] width 483 height 293
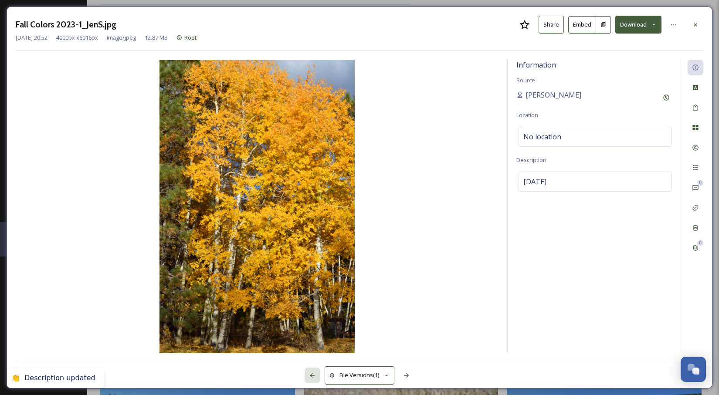
click at [309, 372] on icon at bounding box center [312, 375] width 7 height 7
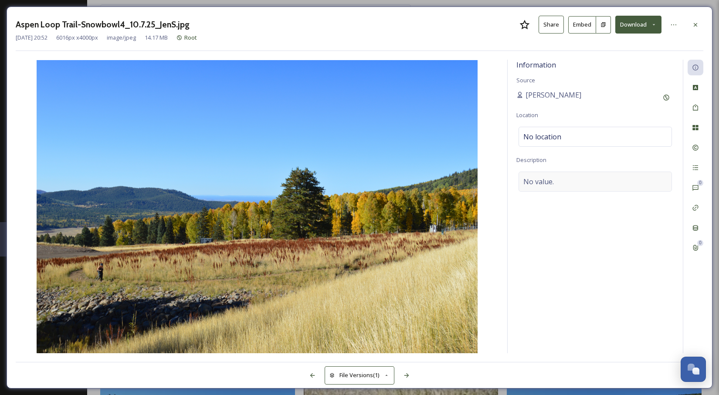
click at [571, 182] on div "No value." at bounding box center [594, 182] width 153 height 20
click at [564, 183] on textarea at bounding box center [595, 208] width 158 height 72
paste textarea "[DATE]"
type textarea "[DATE]"
click at [493, 263] on img at bounding box center [257, 206] width 483 height 293
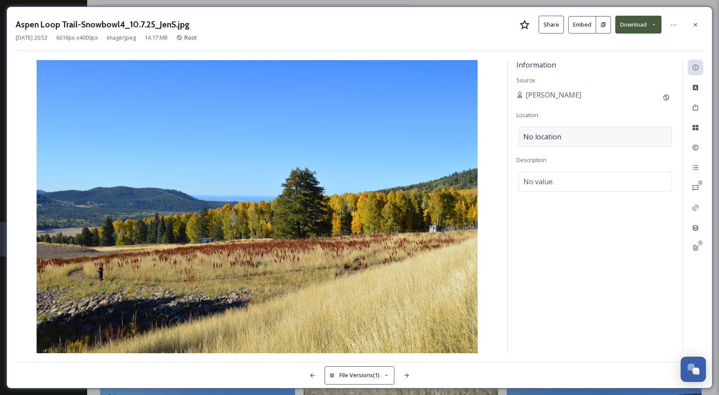
click at [564, 139] on div "No location" at bounding box center [594, 137] width 153 height 20
click at [578, 182] on div "No value." at bounding box center [594, 182] width 153 height 20
click at [570, 183] on textarea at bounding box center [595, 208] width 158 height 72
paste textarea "[DATE]"
type textarea "[DATE][GEOGRAPHIC_DATA]"
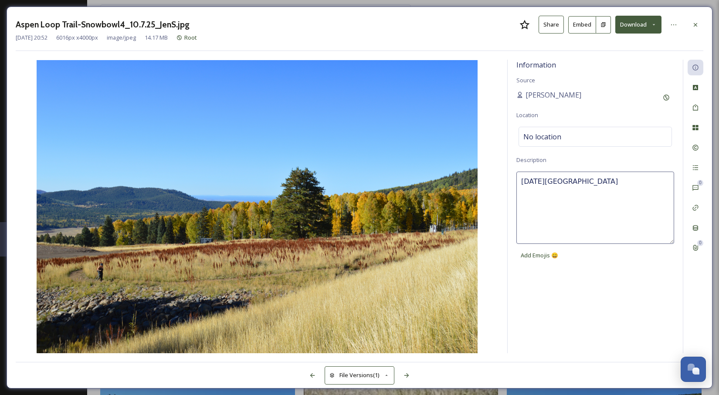
drag, startPoint x: 588, startPoint y: 195, endPoint x: 482, endPoint y: 173, distance: 108.5
click at [482, 173] on div "Information Source [PERSON_NAME] Location No location Description [DATE][GEOGRA…" at bounding box center [359, 207] width 687 height 294
click at [493, 185] on img at bounding box center [257, 206] width 483 height 293
click at [563, 139] on div "No location" at bounding box center [594, 137] width 153 height 20
click at [551, 140] on input at bounding box center [595, 136] width 152 height 19
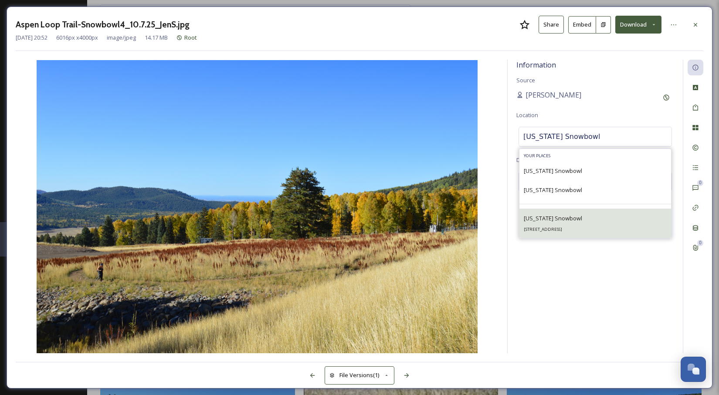
type input "[US_STATE] Snowbowl"
click at [577, 225] on div "[US_STATE] Snowbowl [STREET_ADDRESS]" at bounding box center [553, 223] width 58 height 21
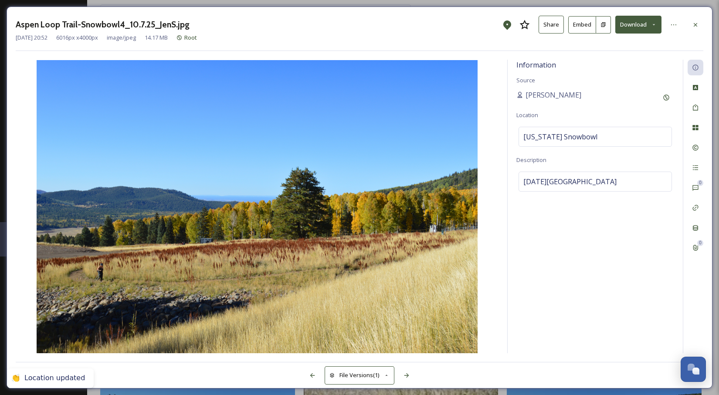
click at [493, 219] on img at bounding box center [257, 206] width 483 height 293
click at [309, 372] on div at bounding box center [312, 376] width 16 height 16
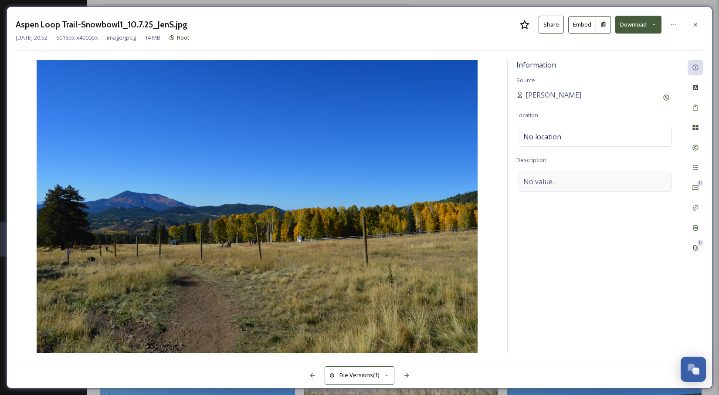
click at [540, 180] on span "No value." at bounding box center [538, 181] width 30 height 10
click at [545, 182] on textarea at bounding box center [595, 208] width 158 height 72
paste textarea "[DATE][GEOGRAPHIC_DATA]"
type textarea "[DATE][GEOGRAPHIC_DATA]"
click at [551, 137] on span "No location" at bounding box center [542, 137] width 38 height 10
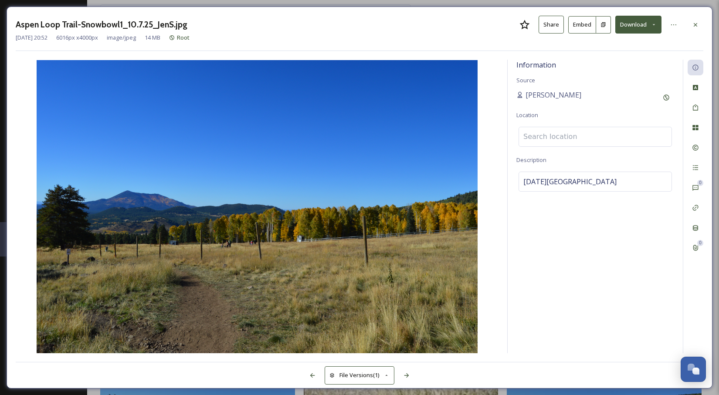
click at [541, 139] on input at bounding box center [595, 136] width 152 height 19
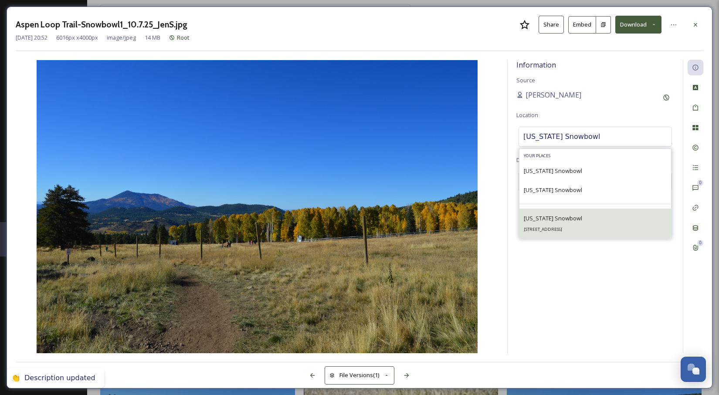
type input "[US_STATE] Snowbowl"
click at [567, 220] on span "[US_STATE] Snowbowl" at bounding box center [553, 218] width 58 height 8
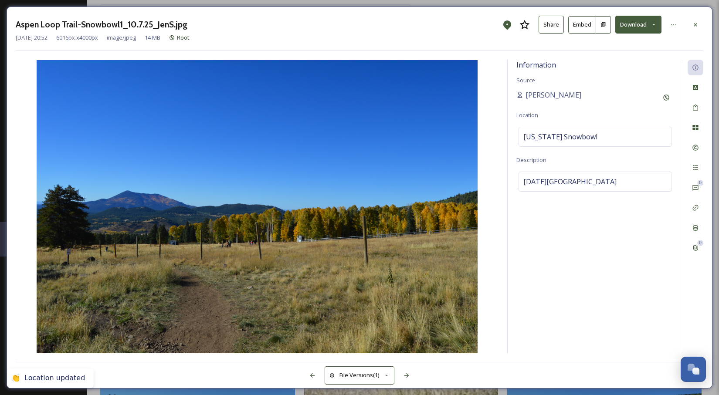
click at [498, 167] on img at bounding box center [257, 206] width 483 height 293
click at [313, 376] on icon at bounding box center [312, 375] width 7 height 7
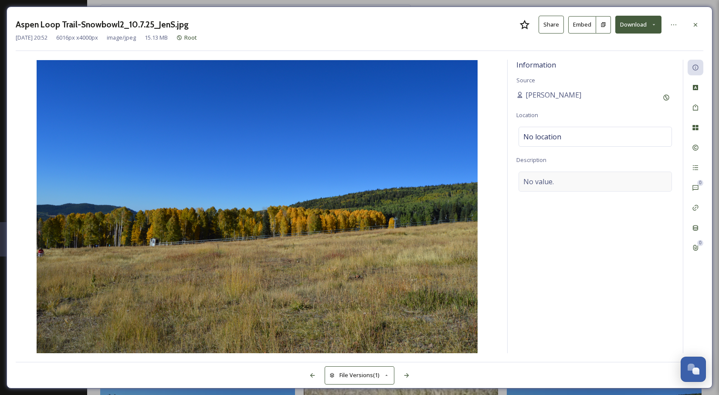
click at [570, 182] on div "No value." at bounding box center [594, 182] width 153 height 20
click at [556, 185] on textarea at bounding box center [595, 208] width 158 height 72
paste textarea "[DATE][GEOGRAPHIC_DATA]"
type textarea "[DATE][GEOGRAPHIC_DATA]"
click at [551, 136] on span "No location" at bounding box center [542, 137] width 38 height 10
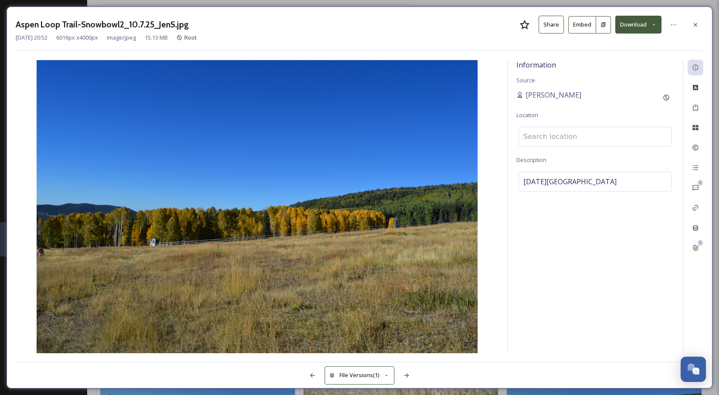
click at [542, 139] on input at bounding box center [595, 136] width 152 height 19
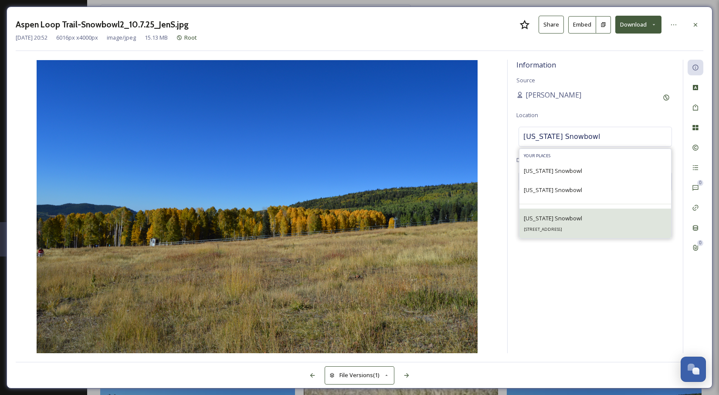
type input "[US_STATE] Snowbowl"
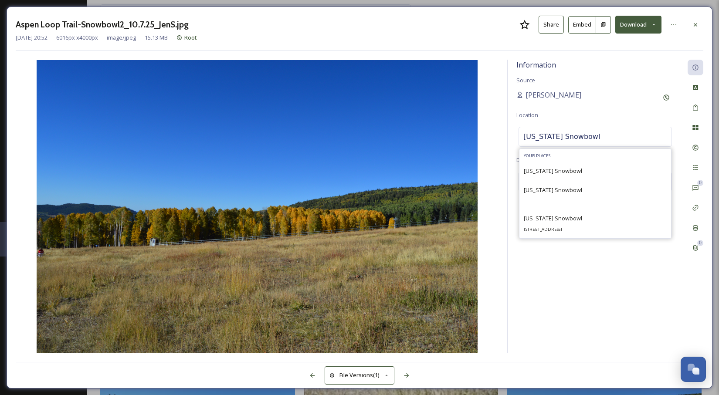
click at [556, 220] on span "[US_STATE] Snowbowl" at bounding box center [553, 218] width 58 height 8
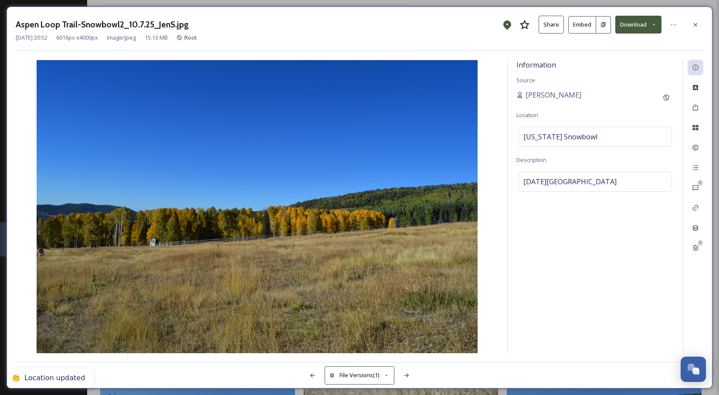
click at [501, 246] on div "Information Source [PERSON_NAME] Location [US_STATE] Snowbowl Description [DATE…" at bounding box center [359, 207] width 687 height 294
click at [314, 375] on icon at bounding box center [312, 375] width 7 height 7
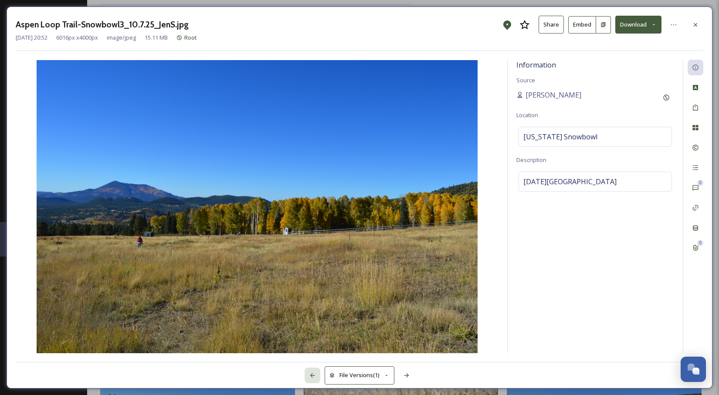
click at [314, 375] on icon at bounding box center [312, 375] width 7 height 7
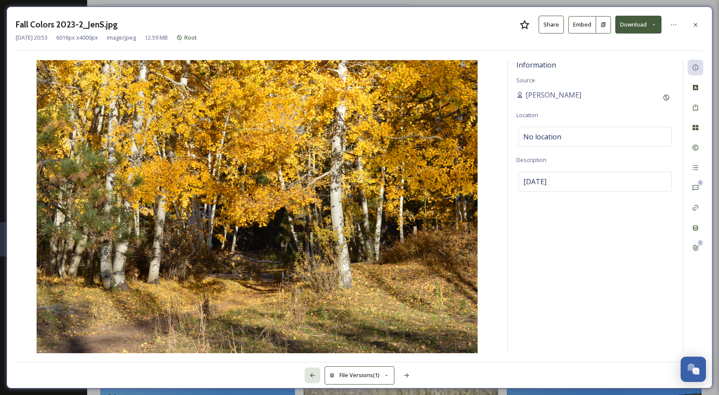
click at [314, 375] on icon at bounding box center [312, 375] width 7 height 7
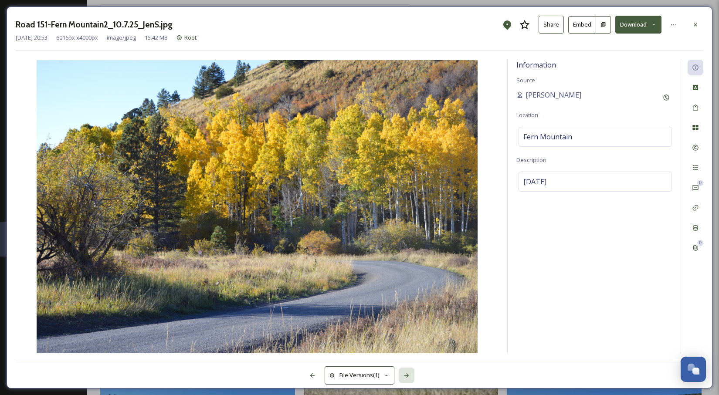
click at [404, 373] on icon at bounding box center [406, 375] width 7 height 7
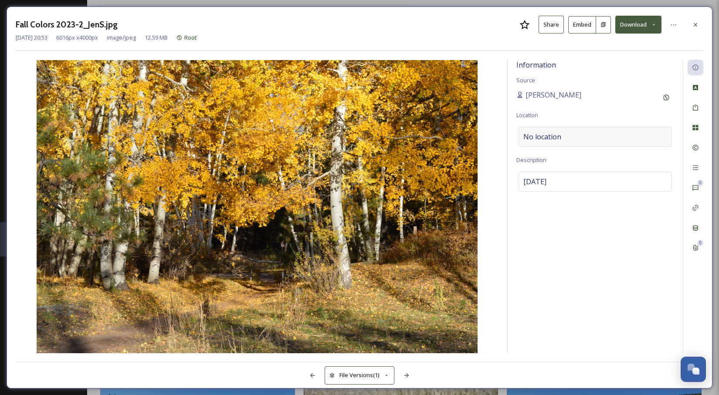
click at [556, 140] on span "No location" at bounding box center [542, 137] width 38 height 10
click at [551, 139] on input at bounding box center [595, 136] width 152 height 19
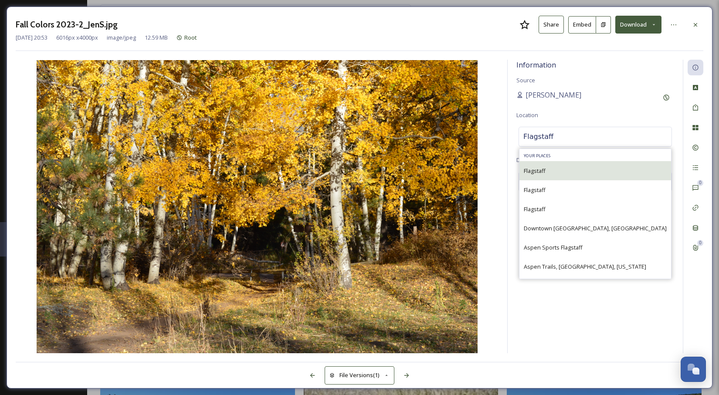
click at [551, 172] on div "Flagstaff" at bounding box center [595, 170] width 152 height 19
click at [567, 140] on input "Flagstaff" at bounding box center [595, 136] width 152 height 19
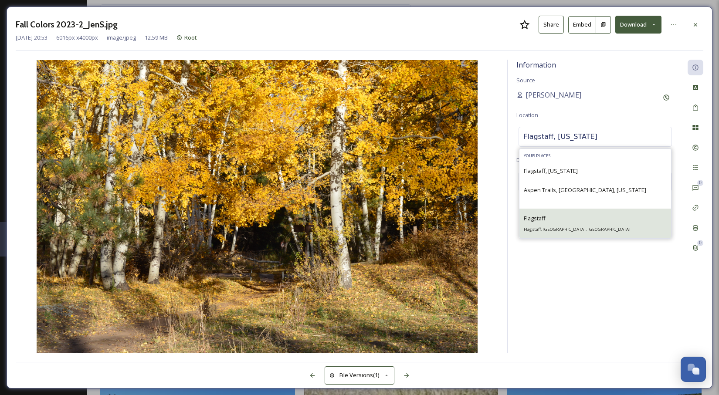
type input "Flagstaff, [US_STATE]"
click at [541, 218] on span "Flagstaff" at bounding box center [535, 218] width 22 height 8
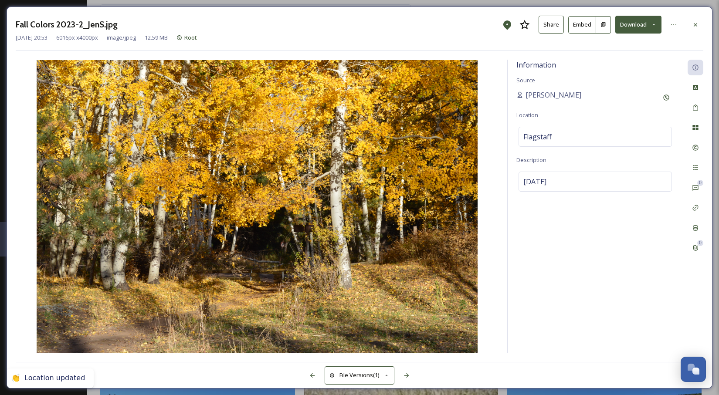
click at [499, 258] on div "Information Source [PERSON_NAME] Location [GEOGRAPHIC_DATA] Description [DATE] …" at bounding box center [359, 207] width 687 height 294
click at [313, 376] on icon at bounding box center [312, 375] width 7 height 7
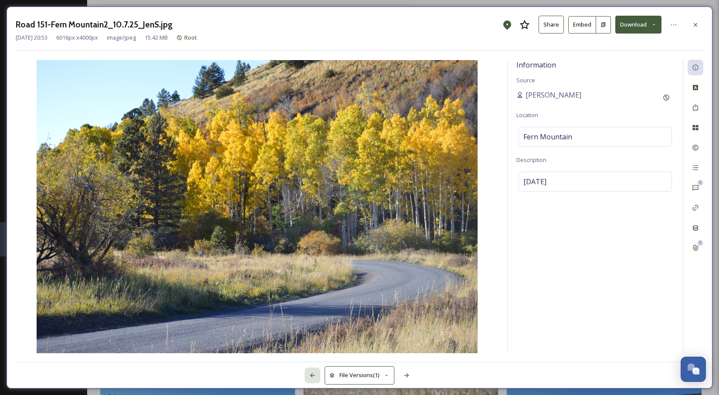
click at [313, 375] on icon at bounding box center [312, 375] width 5 height 4
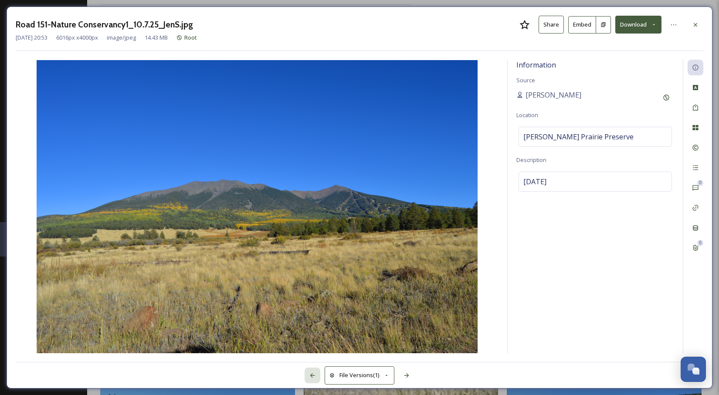
click at [313, 375] on icon at bounding box center [312, 375] width 5 height 4
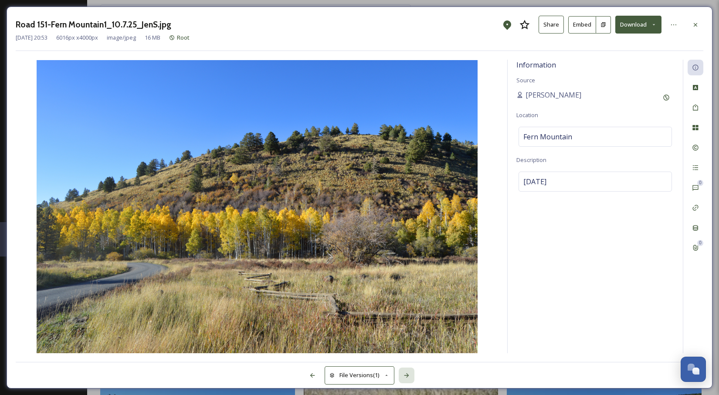
click at [408, 378] on icon at bounding box center [406, 375] width 7 height 7
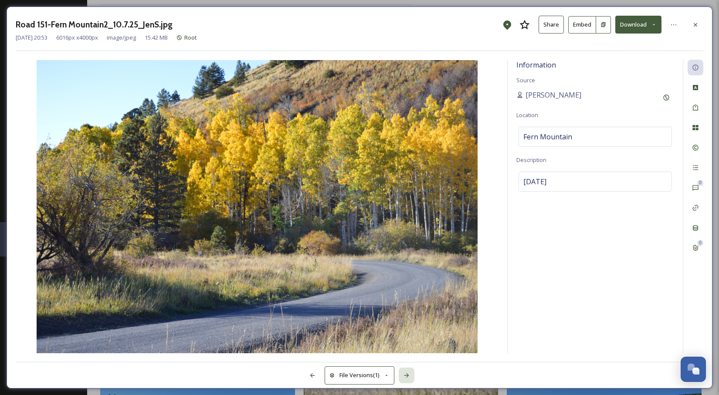
click at [408, 378] on icon at bounding box center [406, 375] width 7 height 7
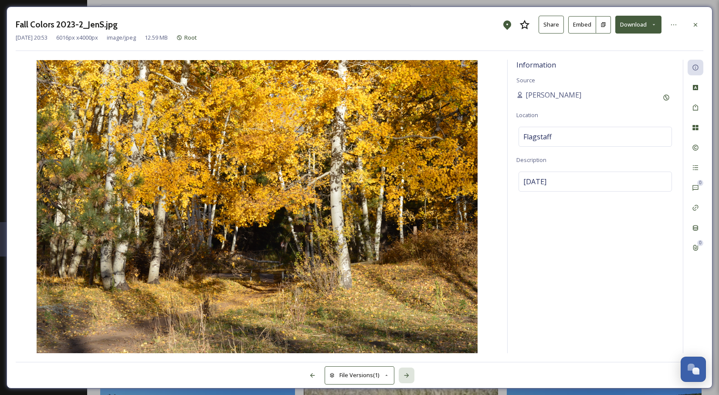
click at [408, 378] on icon at bounding box center [406, 375] width 7 height 7
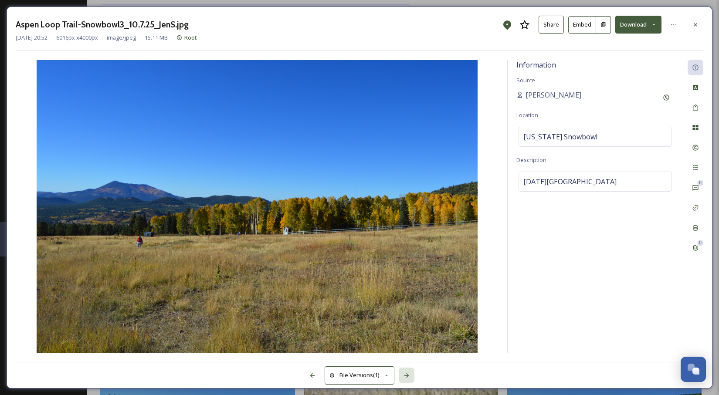
click at [408, 378] on icon at bounding box center [406, 375] width 7 height 7
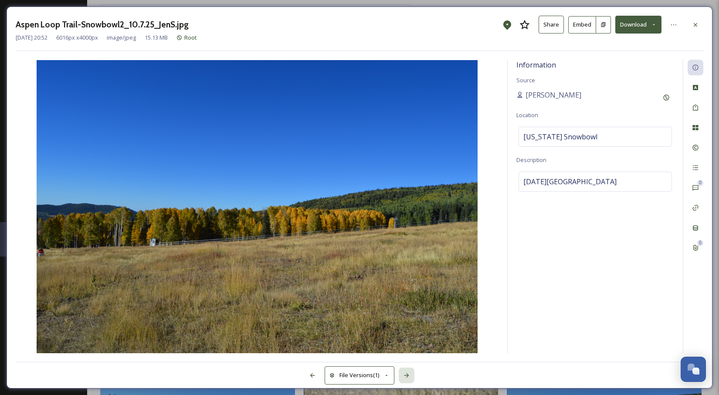
click at [408, 378] on icon at bounding box center [406, 375] width 7 height 7
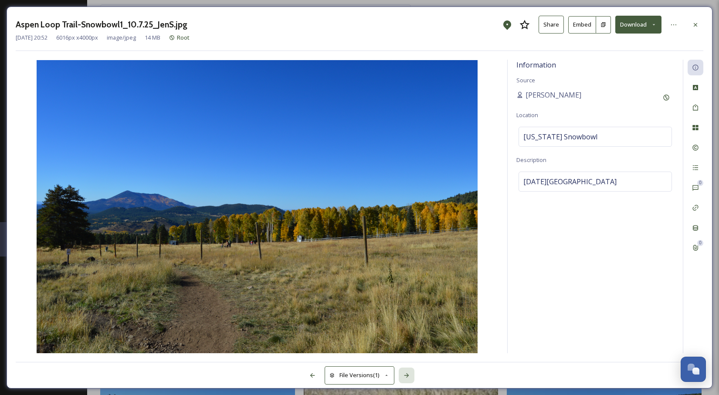
click at [408, 378] on icon at bounding box center [406, 375] width 7 height 7
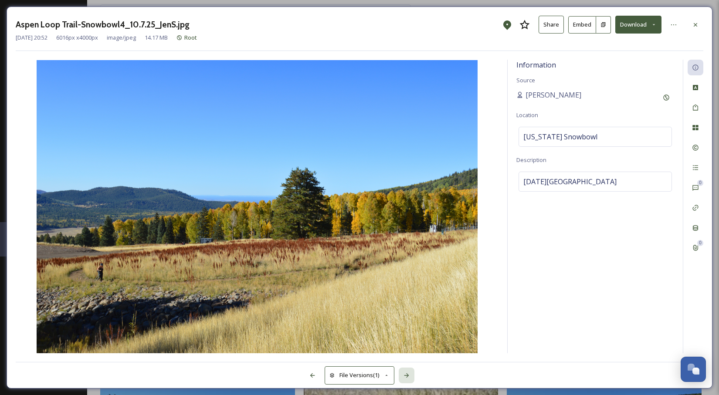
click at [408, 378] on icon at bounding box center [406, 375] width 7 height 7
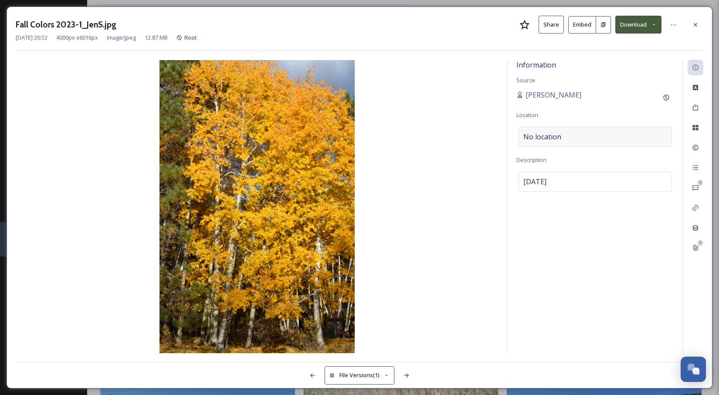
click at [555, 140] on span "No location" at bounding box center [542, 137] width 38 height 10
click at [539, 138] on input at bounding box center [595, 136] width 152 height 19
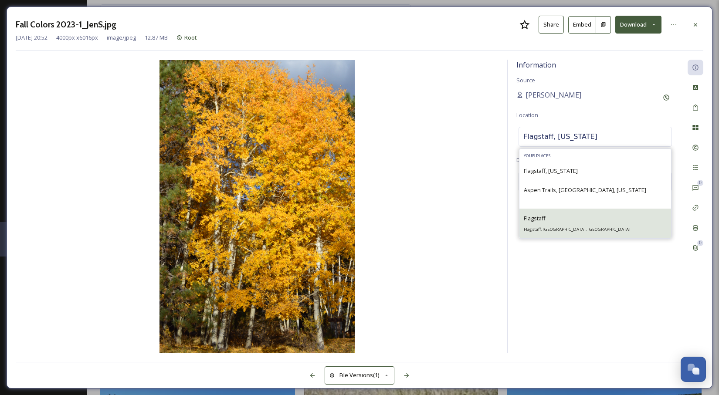
type input "Flagstaff, [US_STATE]"
click at [540, 219] on span "Flagstaff" at bounding box center [535, 218] width 22 height 8
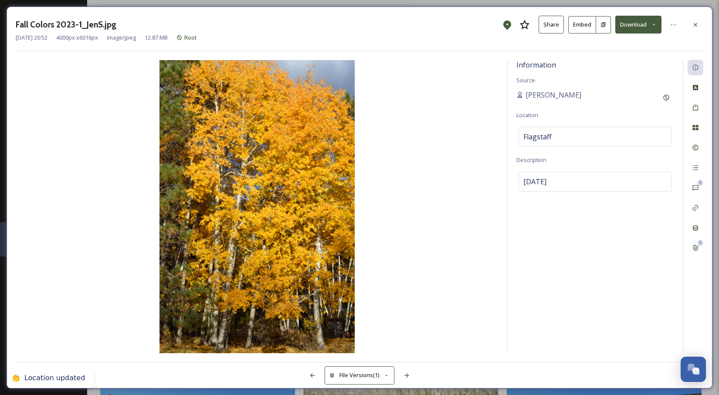
click at [488, 248] on img at bounding box center [257, 206] width 483 height 293
click at [405, 378] on icon at bounding box center [406, 375] width 7 height 7
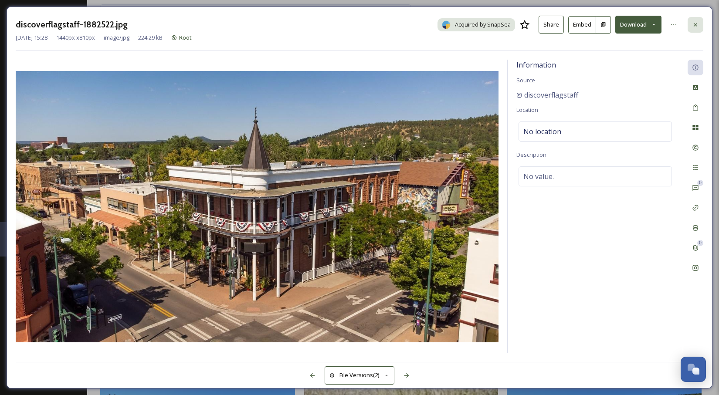
click at [692, 25] on icon at bounding box center [695, 24] width 7 height 7
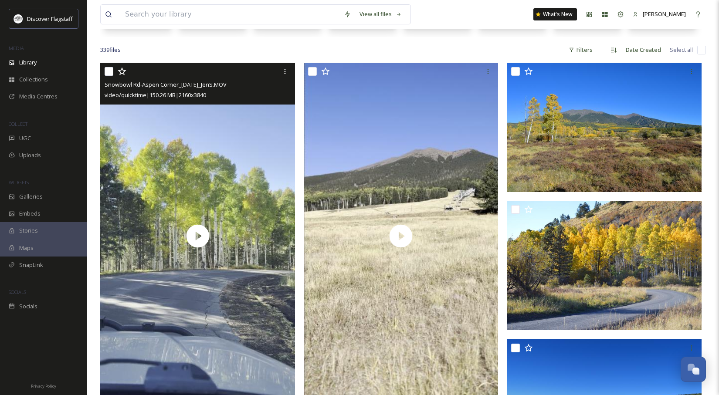
click at [109, 71] on input "checkbox" at bounding box center [109, 71] width 9 height 9
checkbox input "true"
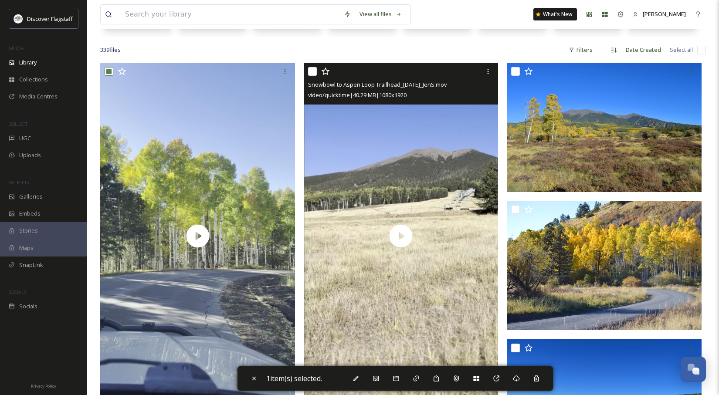
drag, startPoint x: 313, startPoint y: 70, endPoint x: 387, endPoint y: 80, distance: 74.3
click at [313, 70] on input "checkbox" at bounding box center [312, 71] width 9 height 9
checkbox input "true"
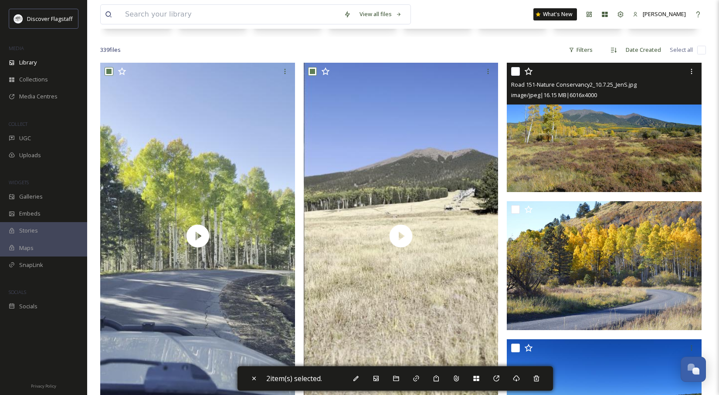
click at [516, 69] on input "checkbox" at bounding box center [515, 71] width 9 height 9
checkbox input "true"
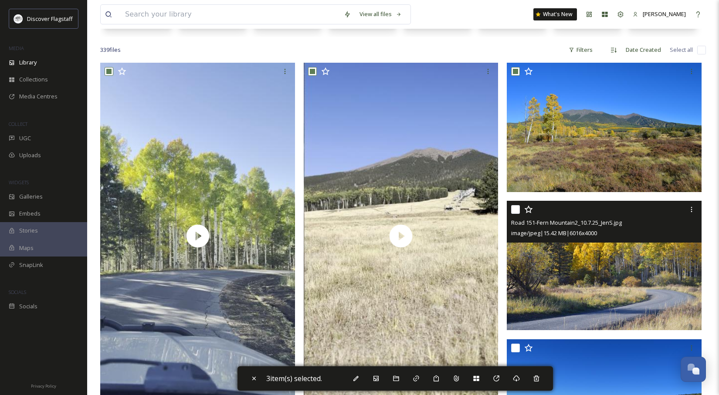
click at [513, 210] on input "checkbox" at bounding box center [515, 209] width 9 height 9
checkbox input "true"
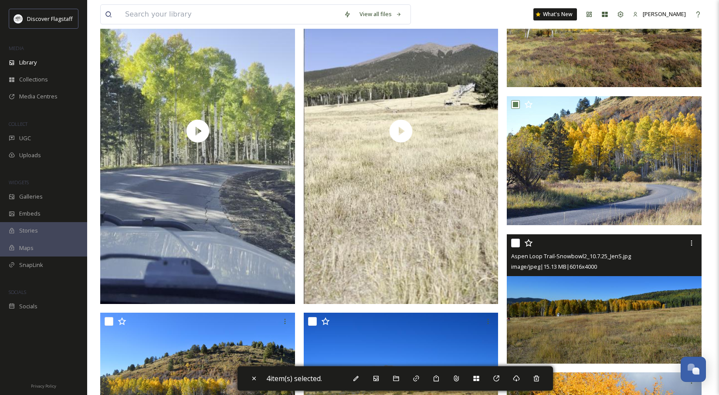
click at [518, 242] on input "checkbox" at bounding box center [515, 243] width 9 height 9
checkbox input "true"
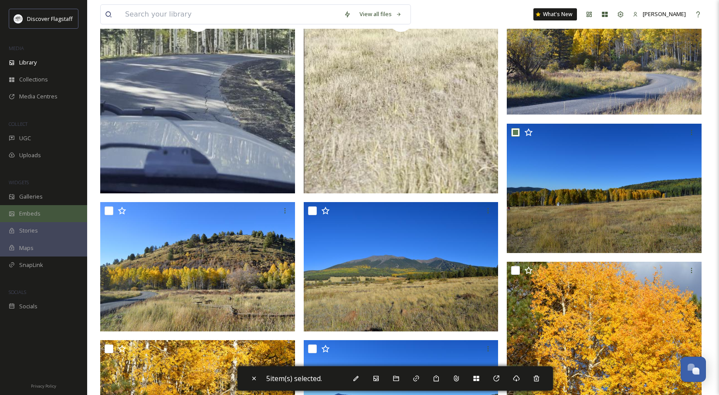
scroll to position [369, 0]
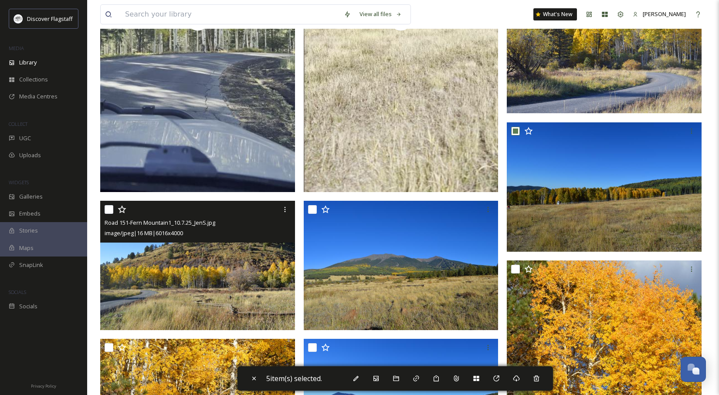
click at [111, 207] on input "checkbox" at bounding box center [109, 209] width 9 height 9
checkbox input "true"
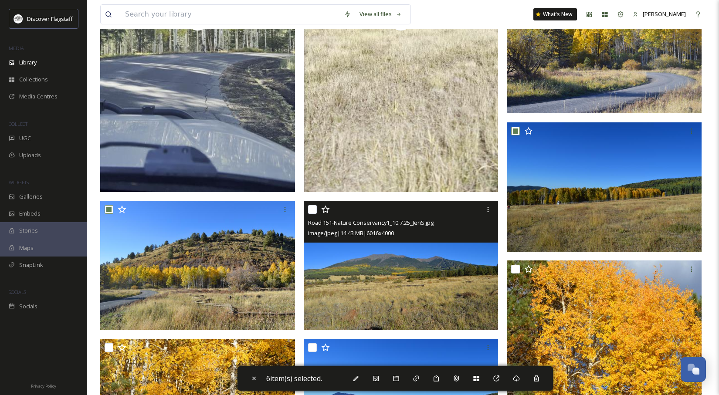
click at [311, 209] on input "checkbox" at bounding box center [312, 209] width 9 height 9
checkbox input "true"
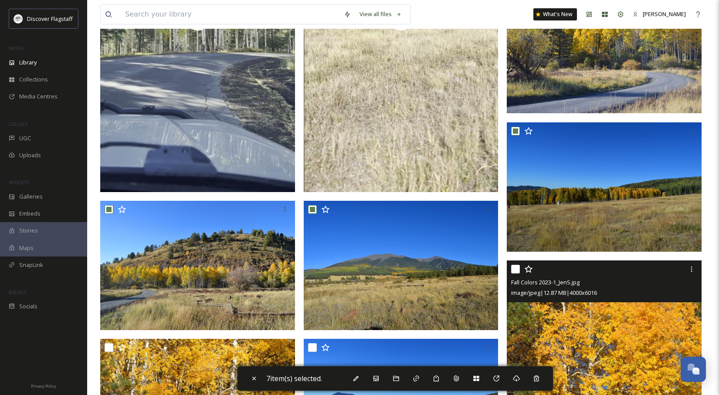
click at [514, 270] on input "checkbox" at bounding box center [515, 269] width 9 height 9
checkbox input "true"
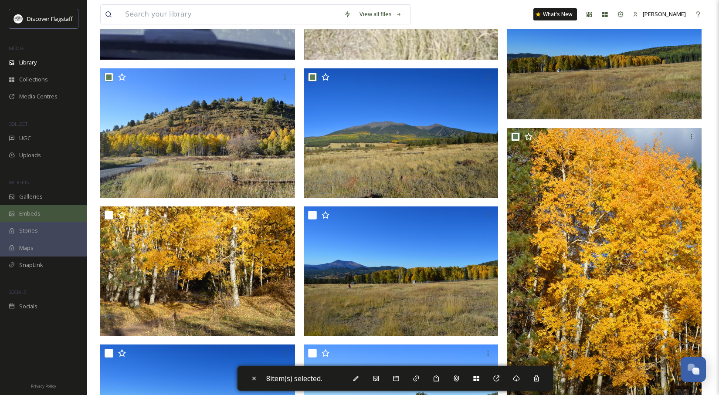
scroll to position [502, 0]
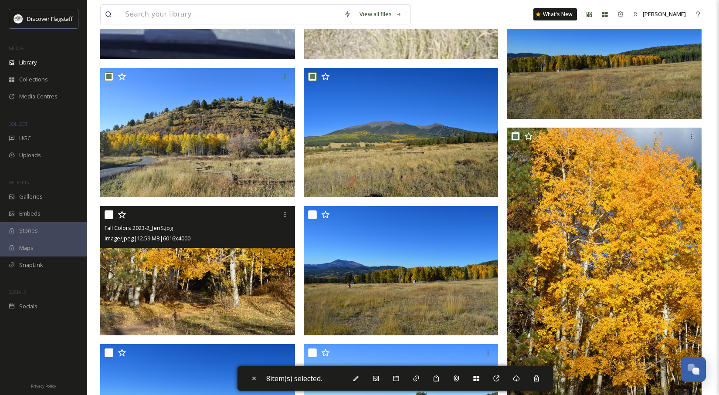
click at [111, 216] on input "checkbox" at bounding box center [109, 214] width 9 height 9
checkbox input "true"
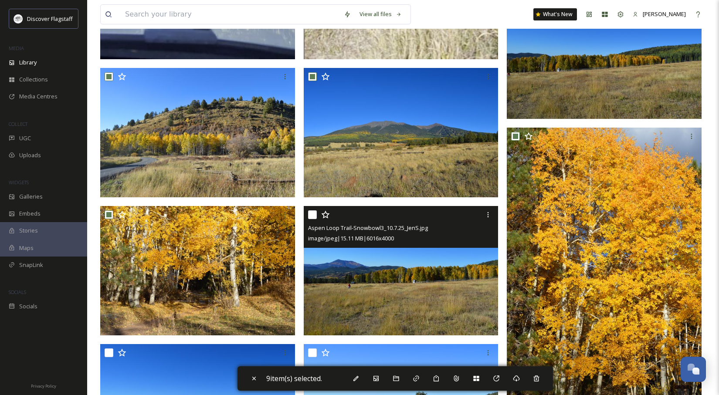
click at [315, 213] on input "checkbox" at bounding box center [312, 214] width 9 height 9
checkbox input "true"
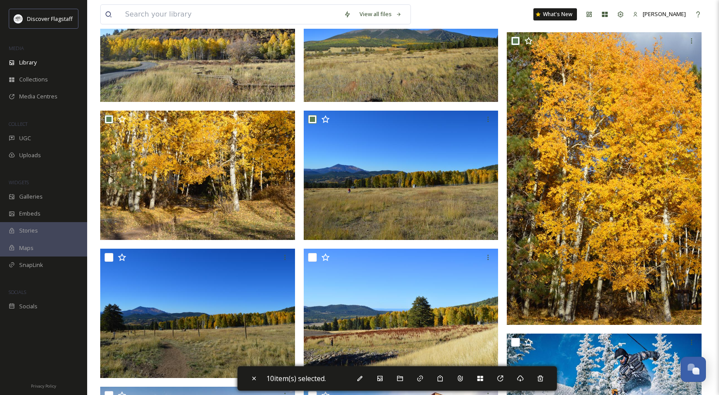
scroll to position [614, 0]
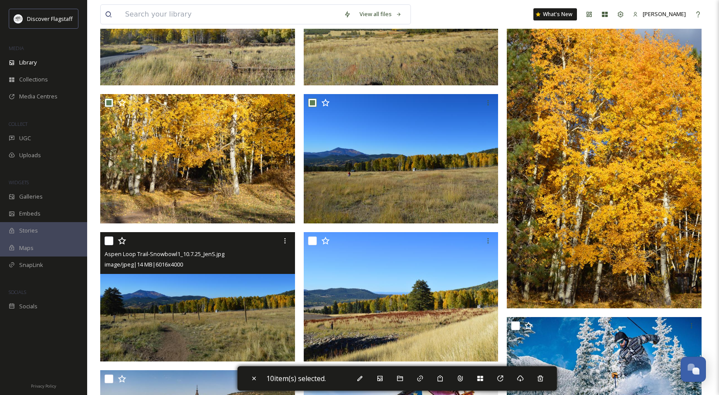
click at [108, 241] on input "checkbox" at bounding box center [109, 240] width 9 height 9
checkbox input "true"
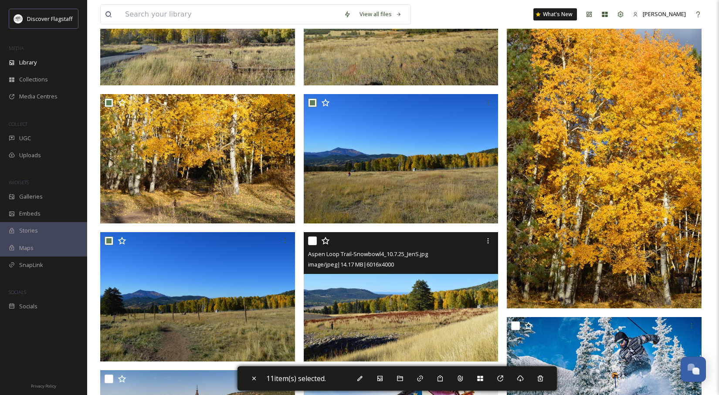
click at [314, 240] on input "checkbox" at bounding box center [312, 240] width 9 height 9
checkbox input "true"
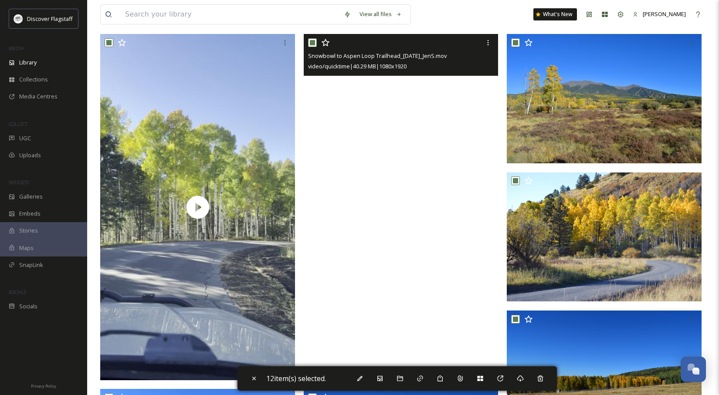
scroll to position [0, 0]
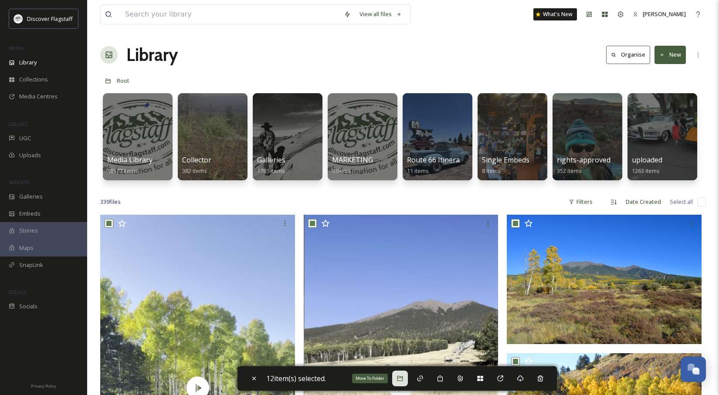
click at [403, 378] on icon at bounding box center [399, 378] width 7 height 7
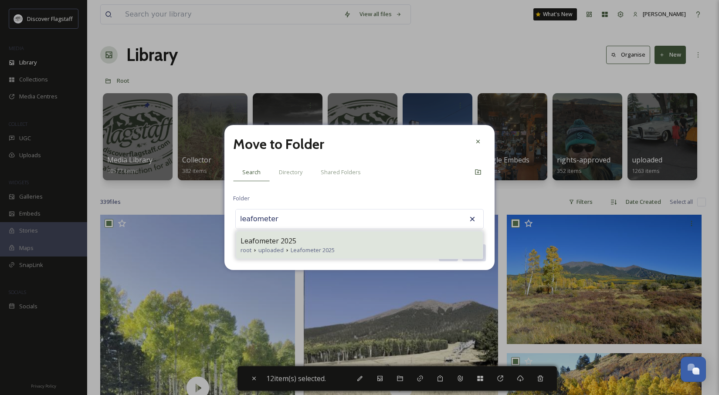
click at [266, 240] on span "Leafometer 2025" at bounding box center [268, 241] width 56 height 10
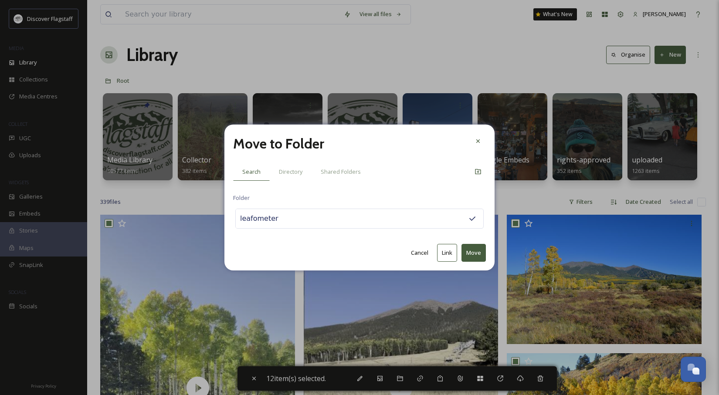
type input "Leafometer 2025"
click at [476, 254] on button "Move" at bounding box center [473, 253] width 24 height 18
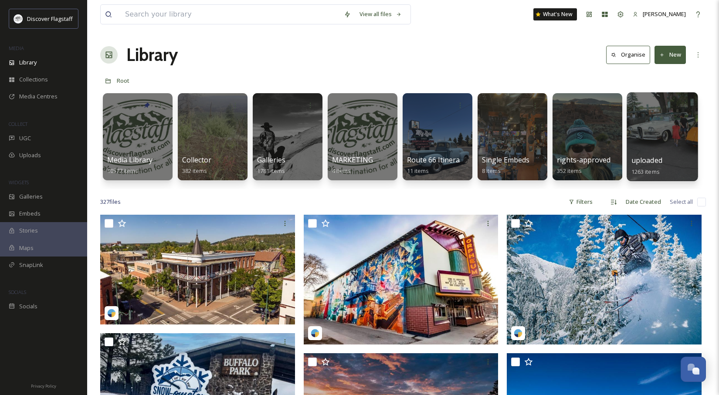
click at [658, 159] on span "uploaded" at bounding box center [646, 160] width 31 height 10
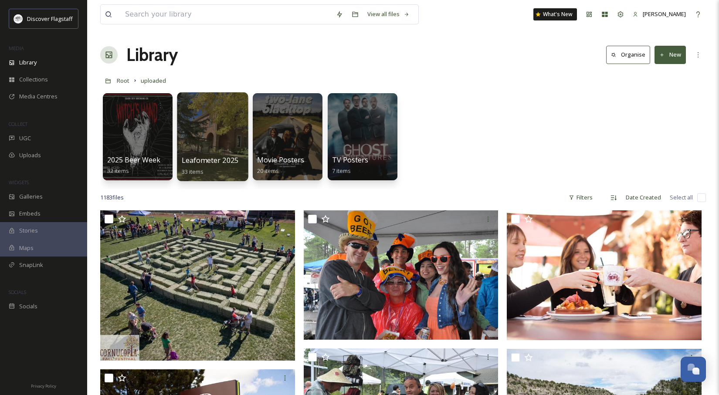
click at [226, 159] on span "Leafometer 2025" at bounding box center [210, 160] width 57 height 10
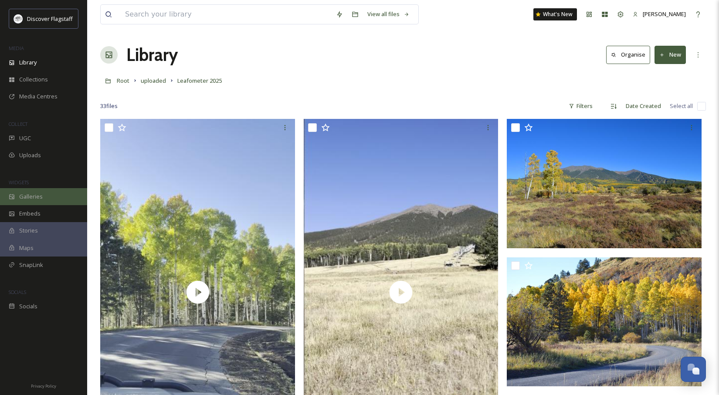
click at [24, 193] on span "Galleries" at bounding box center [31, 197] width 24 height 8
